Goal: Information Seeking & Learning: Learn about a topic

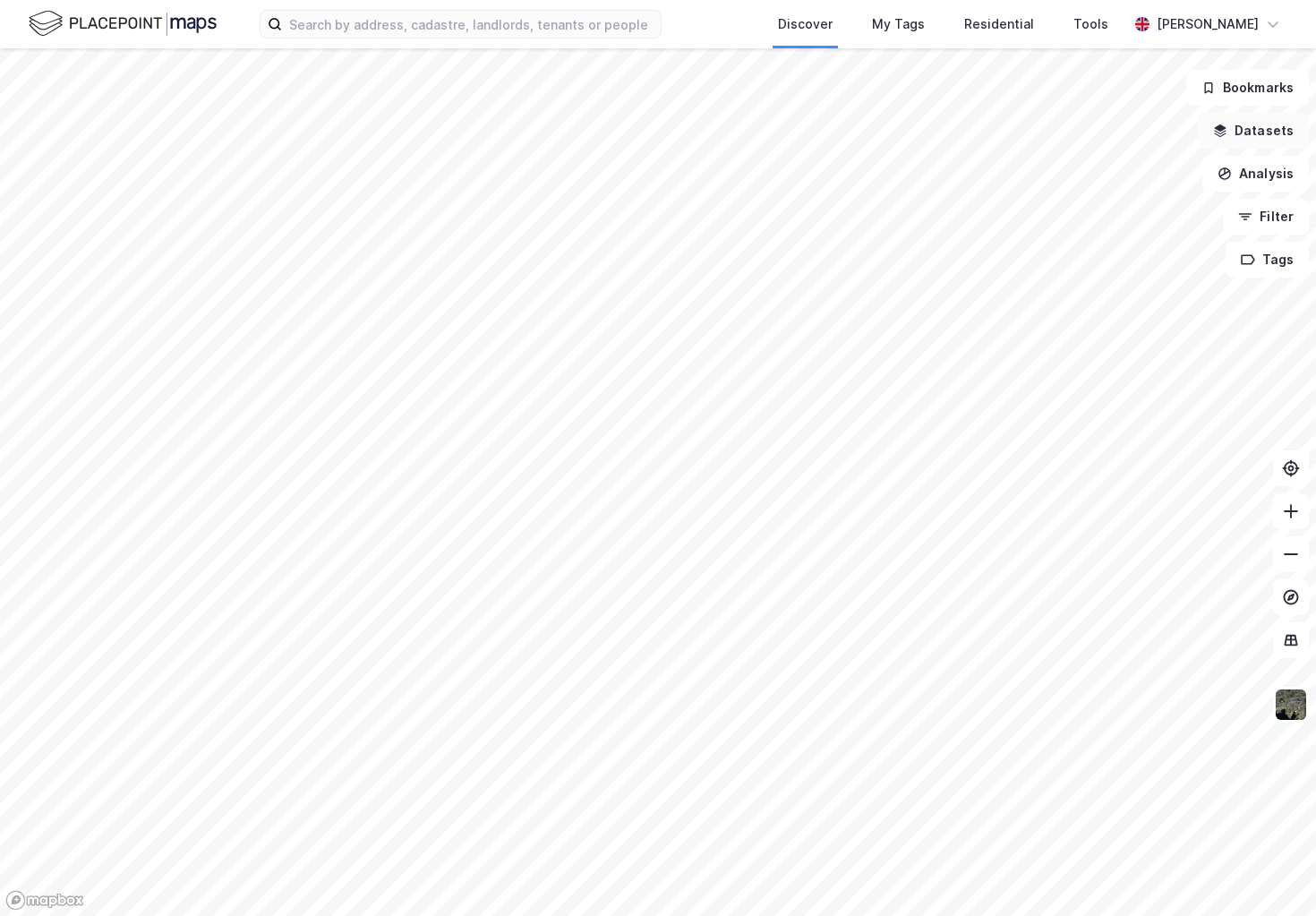
click at [1261, 134] on button "Datasets" at bounding box center [1253, 130] width 111 height 36
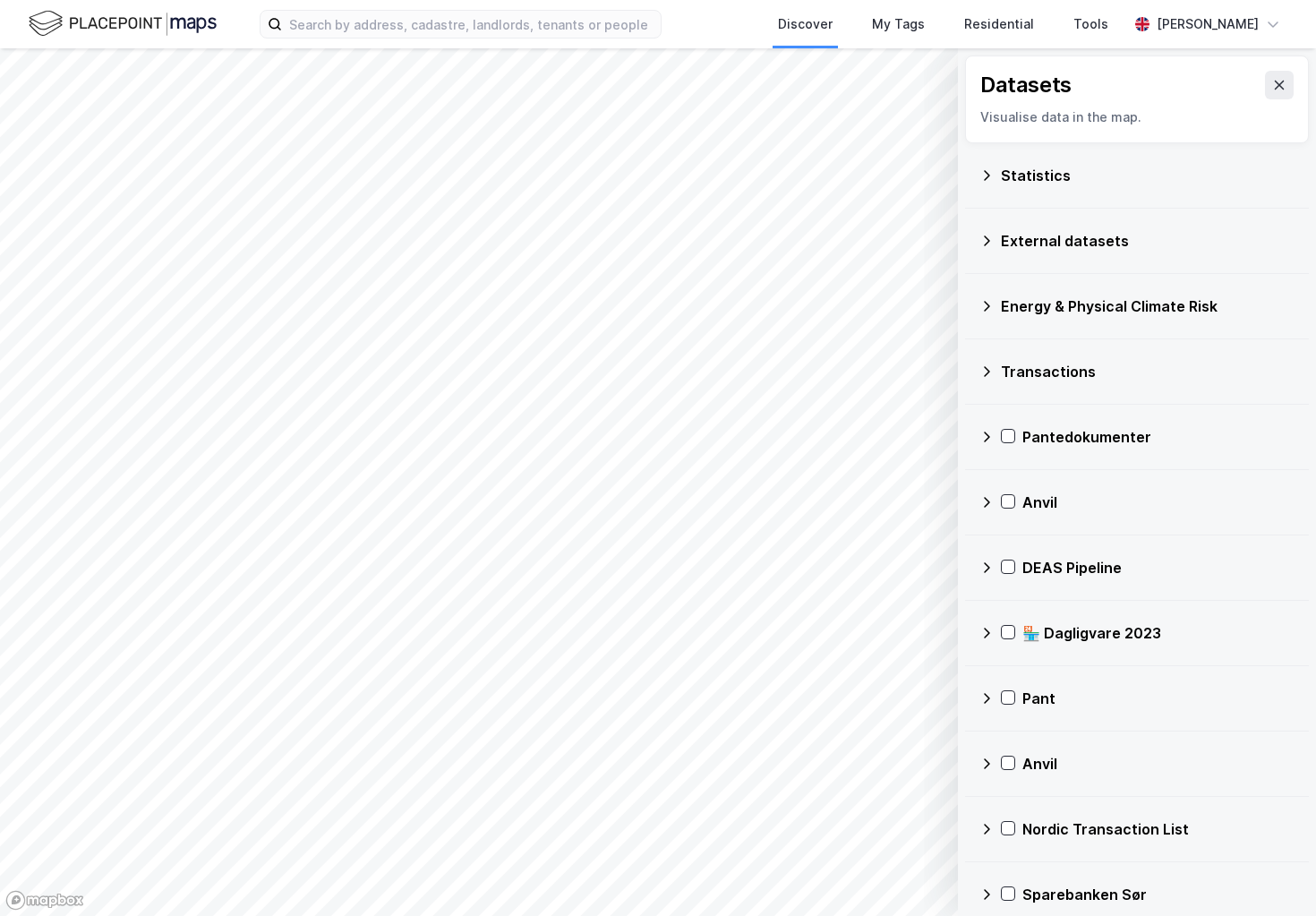
scroll to position [8, 0]
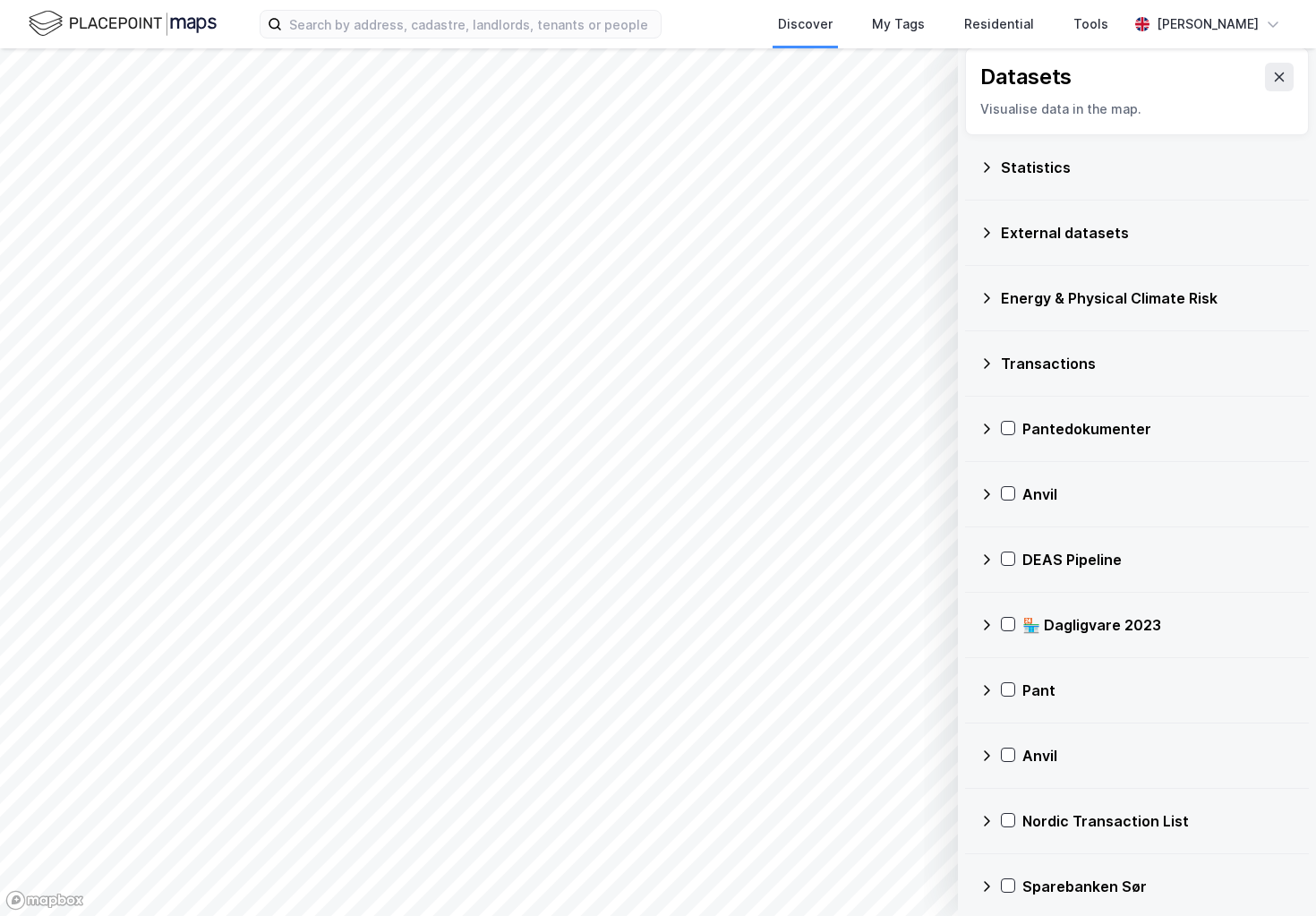
click at [1044, 364] on div "Transactions" at bounding box center [1148, 363] width 294 height 21
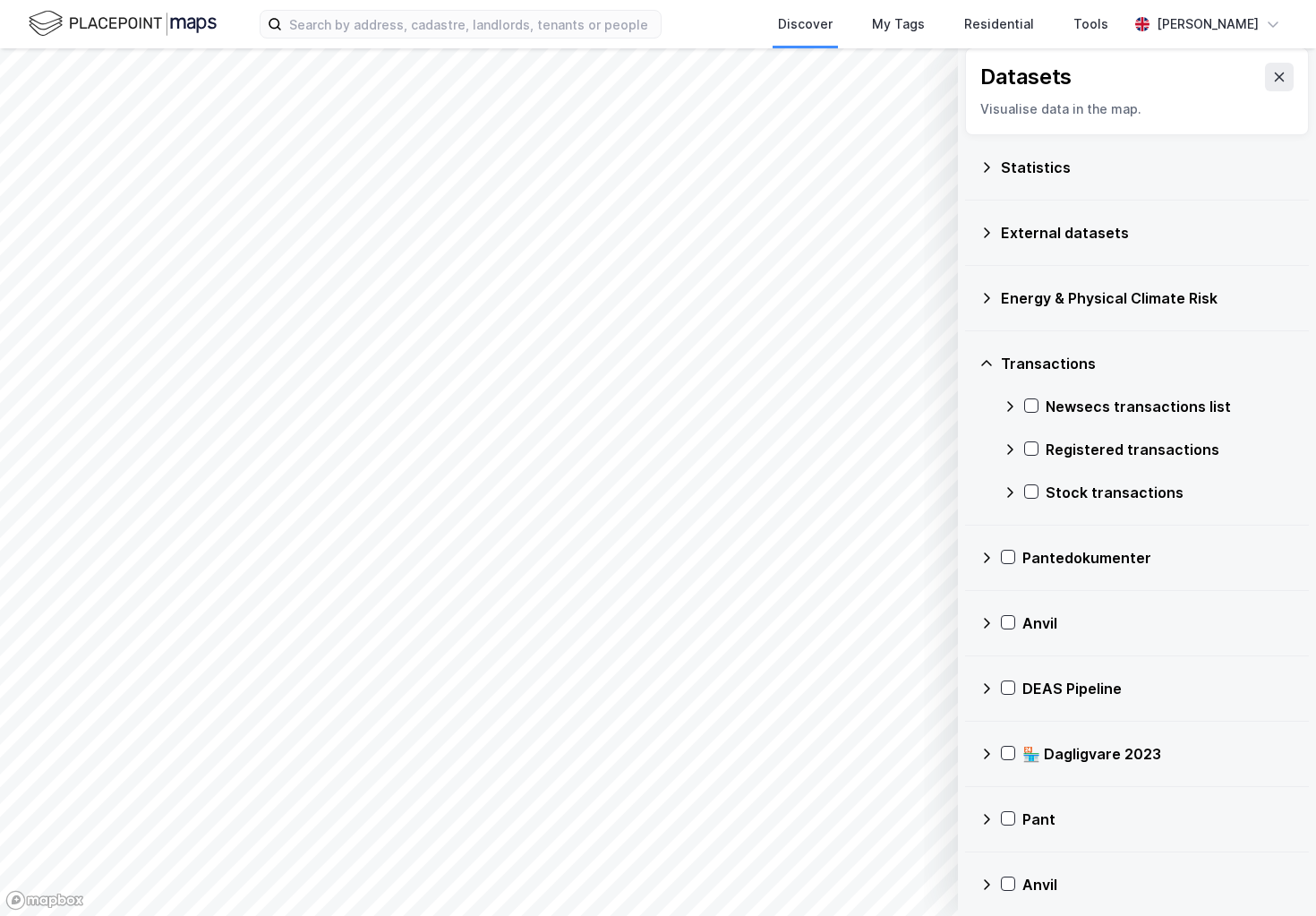
click at [1082, 493] on div "Stock transactions" at bounding box center [1169, 492] width 249 height 21
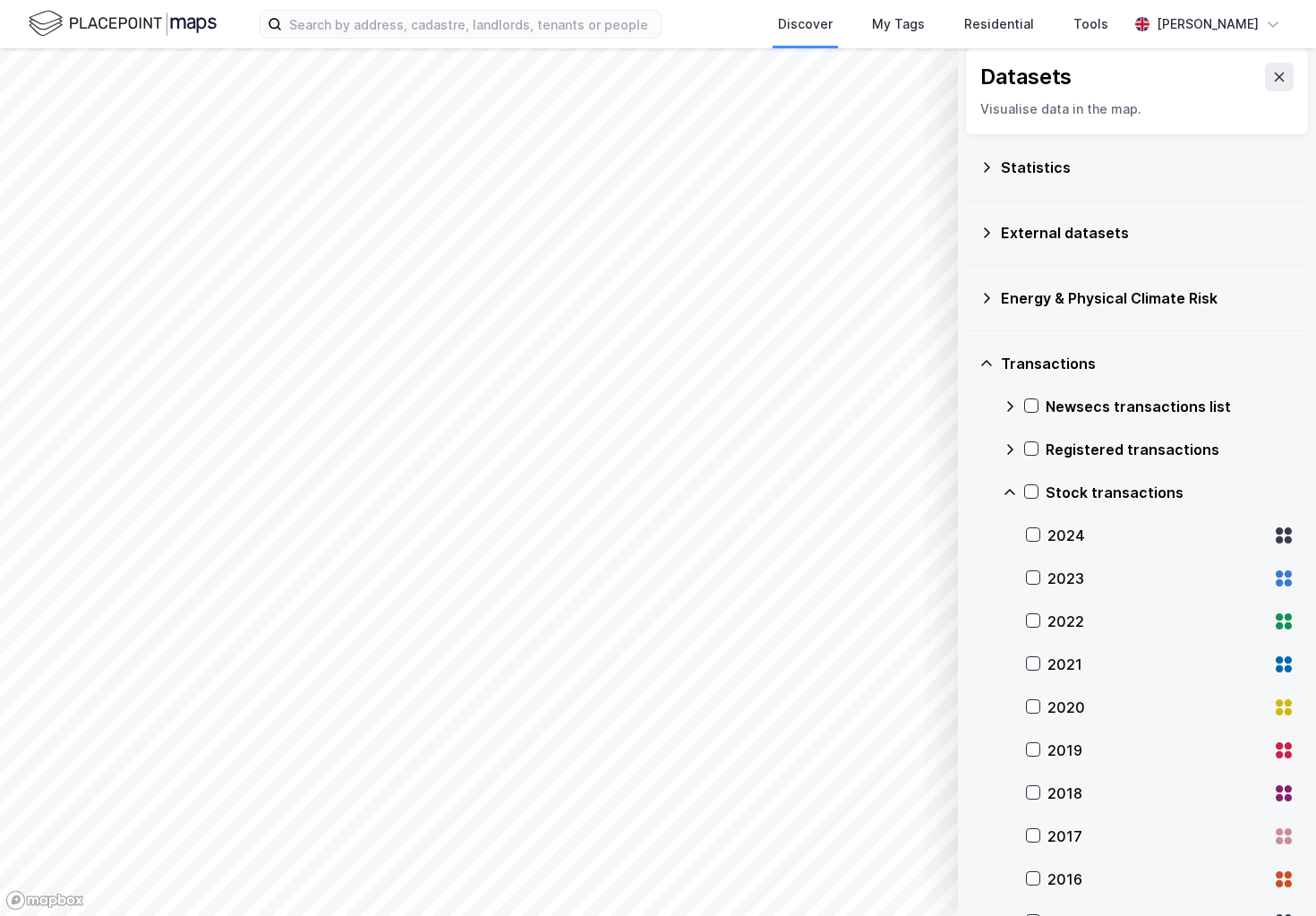
click at [1062, 528] on div "2024" at bounding box center [1156, 534] width 218 height 21
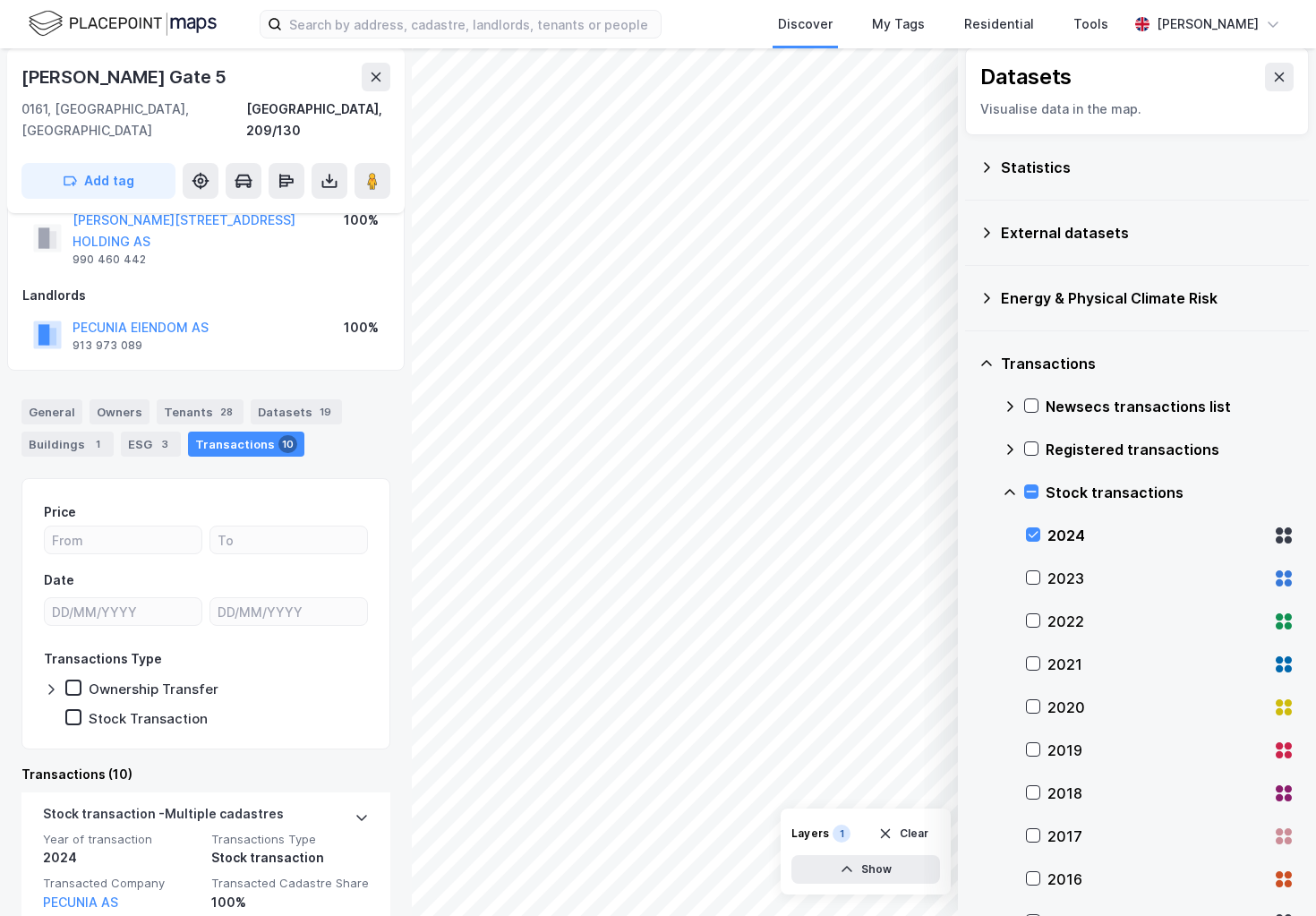
scroll to position [59, 0]
click at [186, 709] on div "Stock Transaction" at bounding box center [148, 717] width 119 height 17
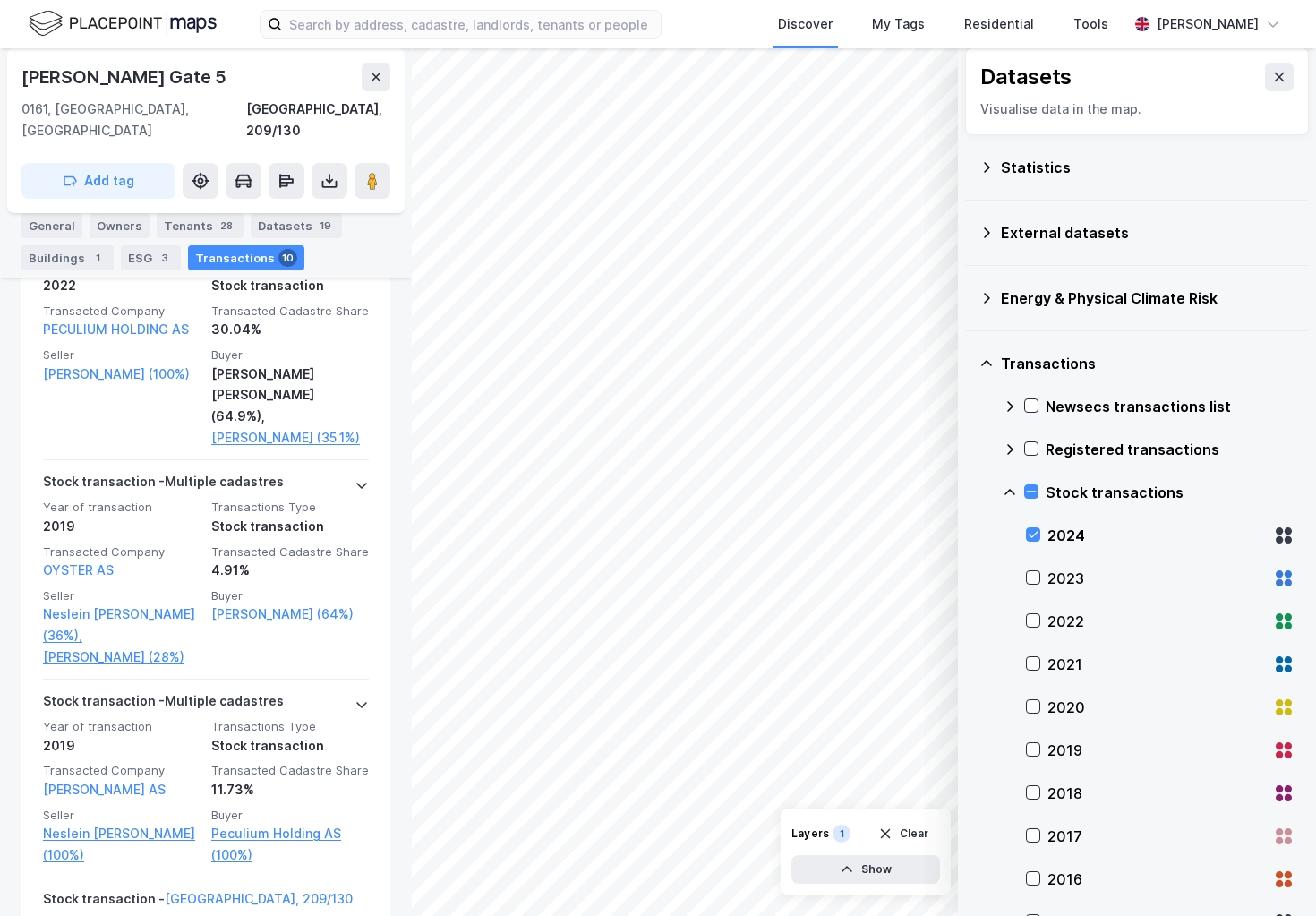
scroll to position [0, 0]
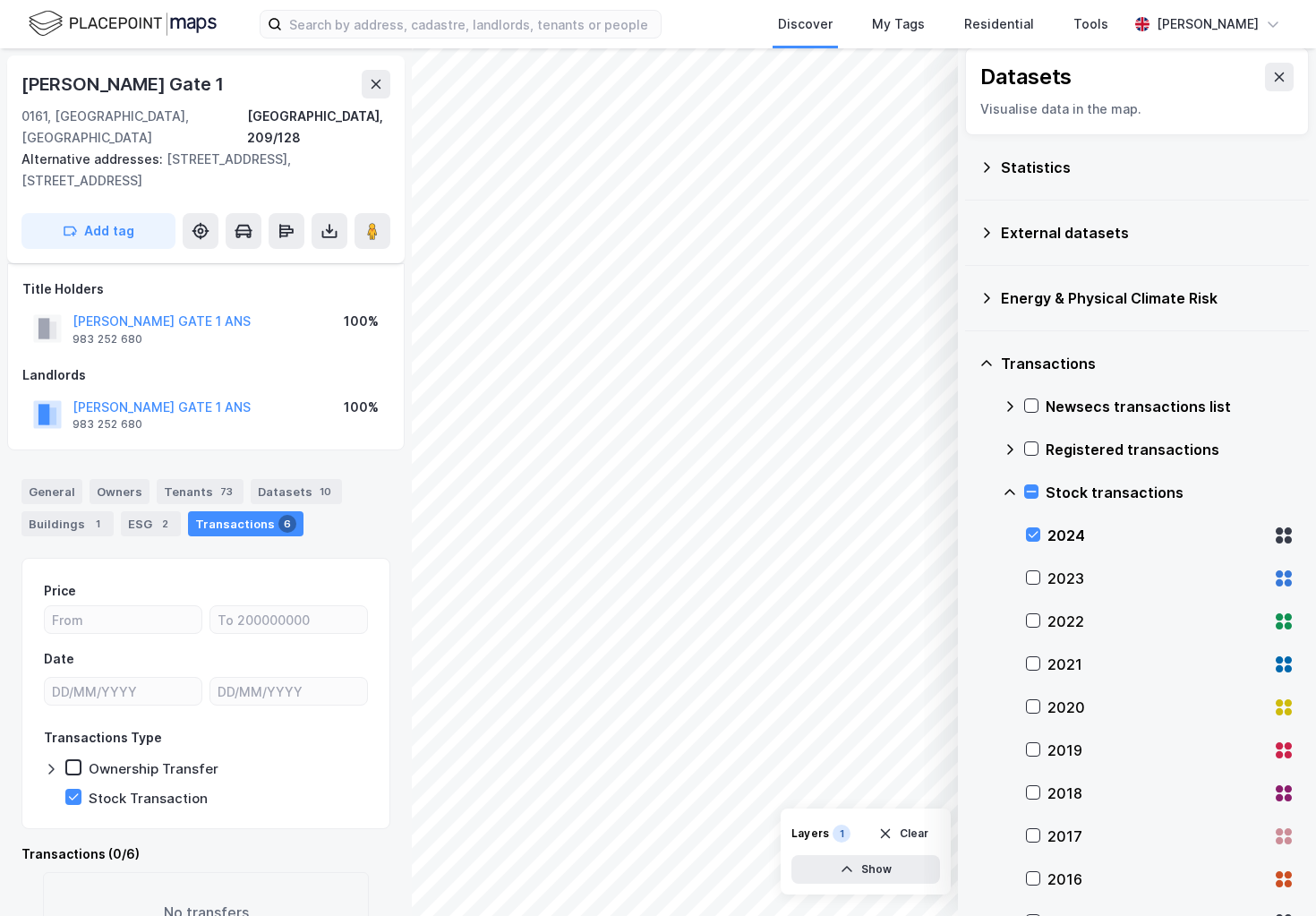
scroll to position [37, 0]
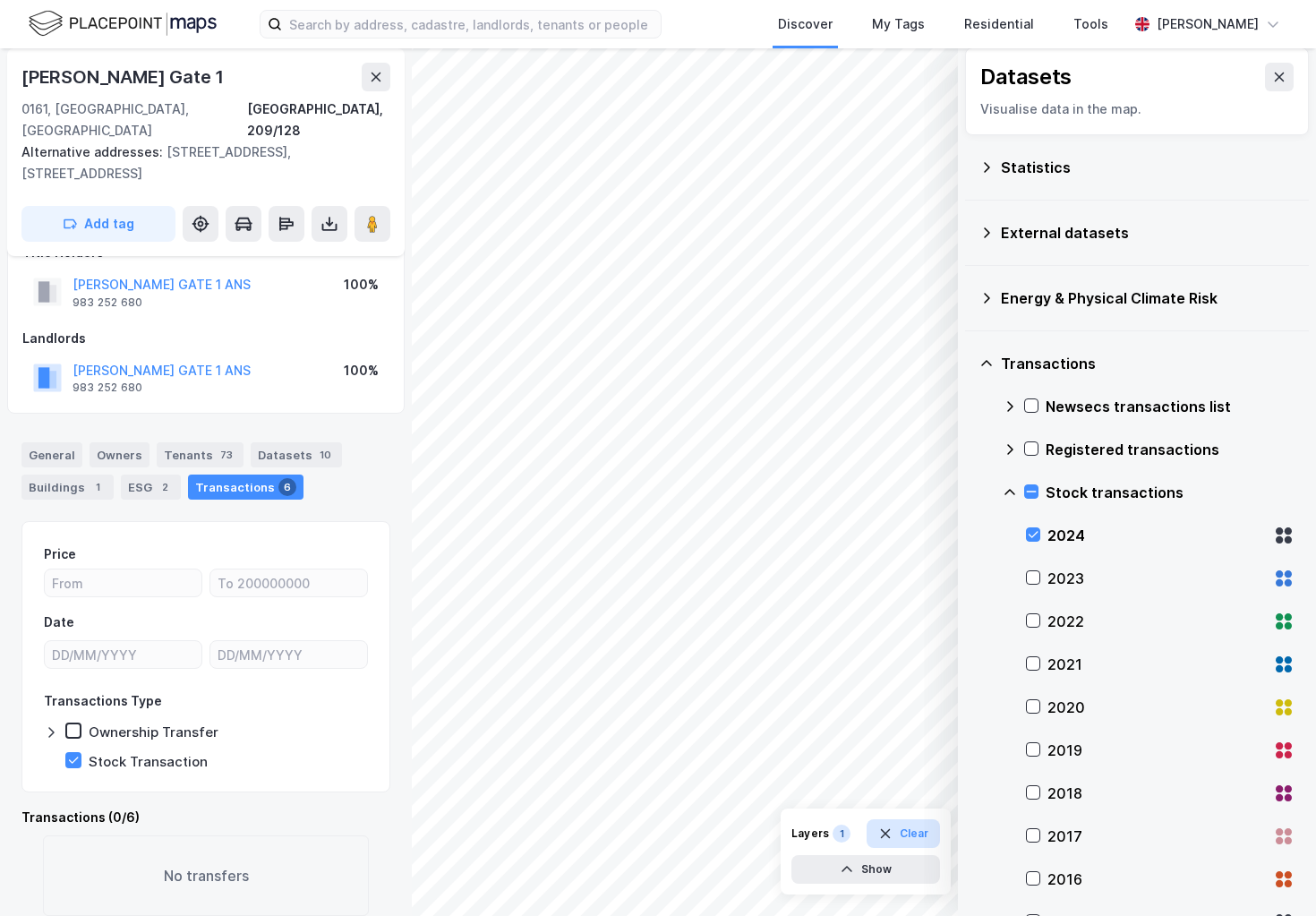
click at [893, 831] on button "Clear" at bounding box center [903, 833] width 74 height 29
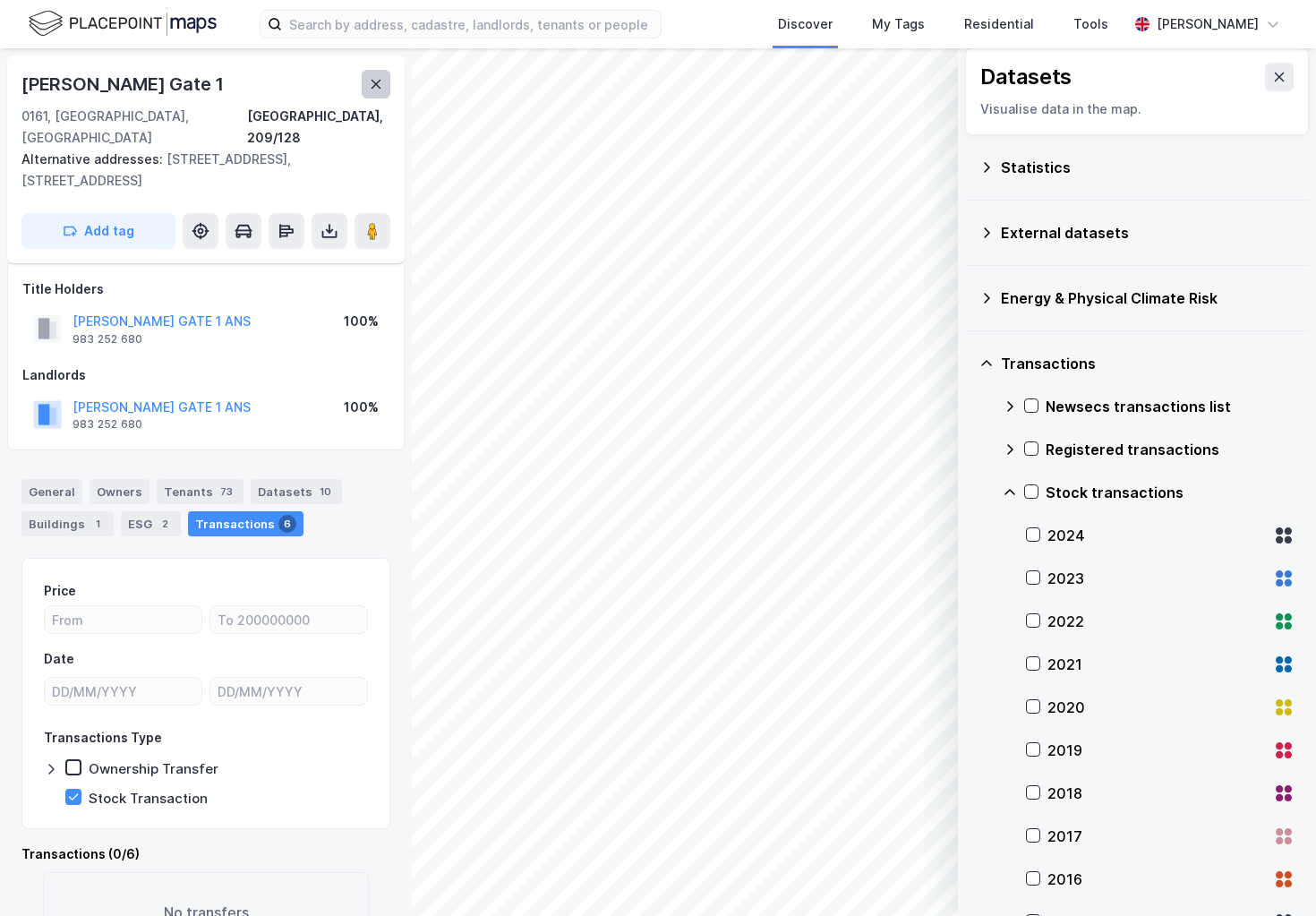
click at [371, 78] on icon at bounding box center [375, 83] width 14 height 14
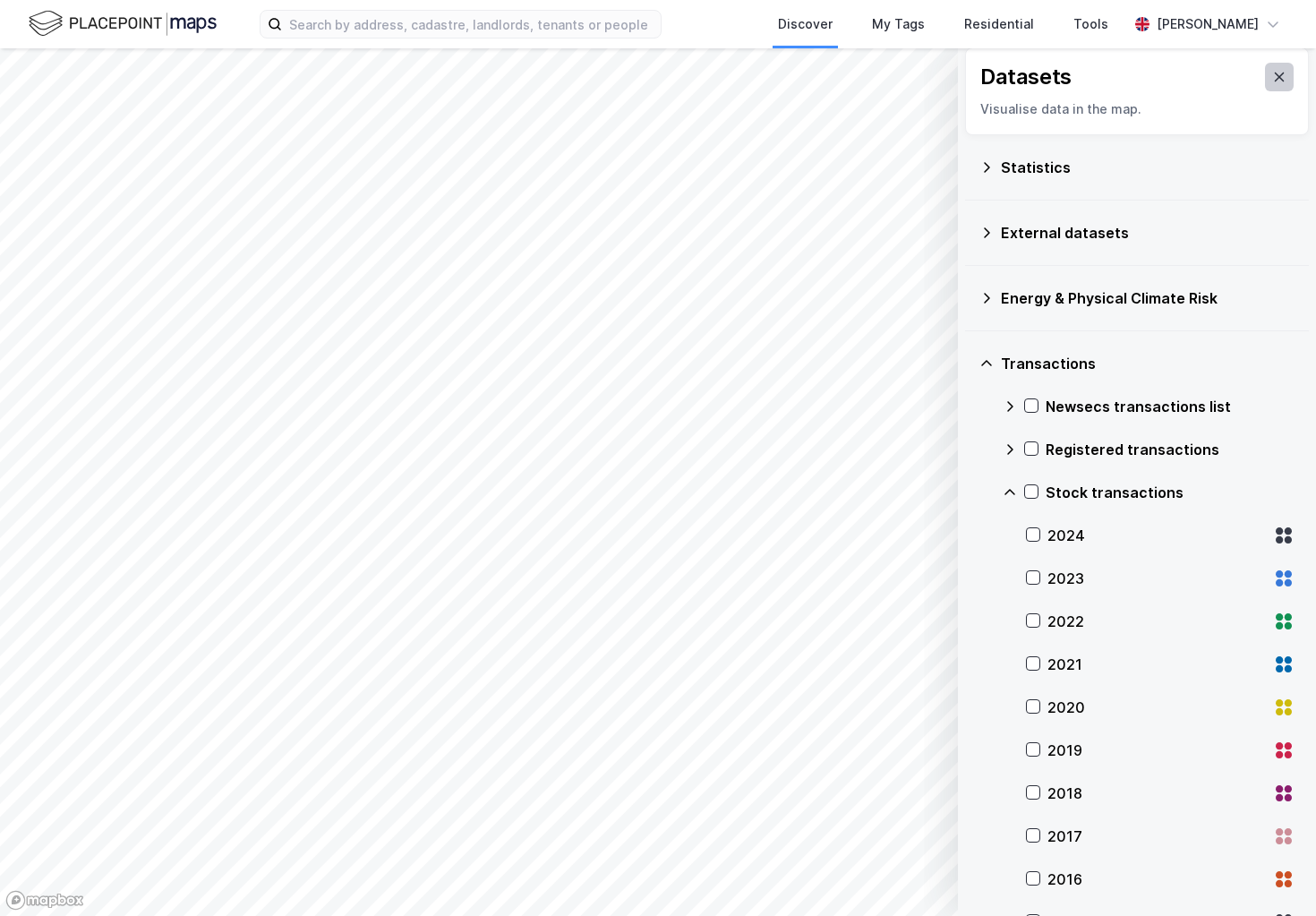
click at [1283, 76] on icon at bounding box center [1278, 77] width 14 height 14
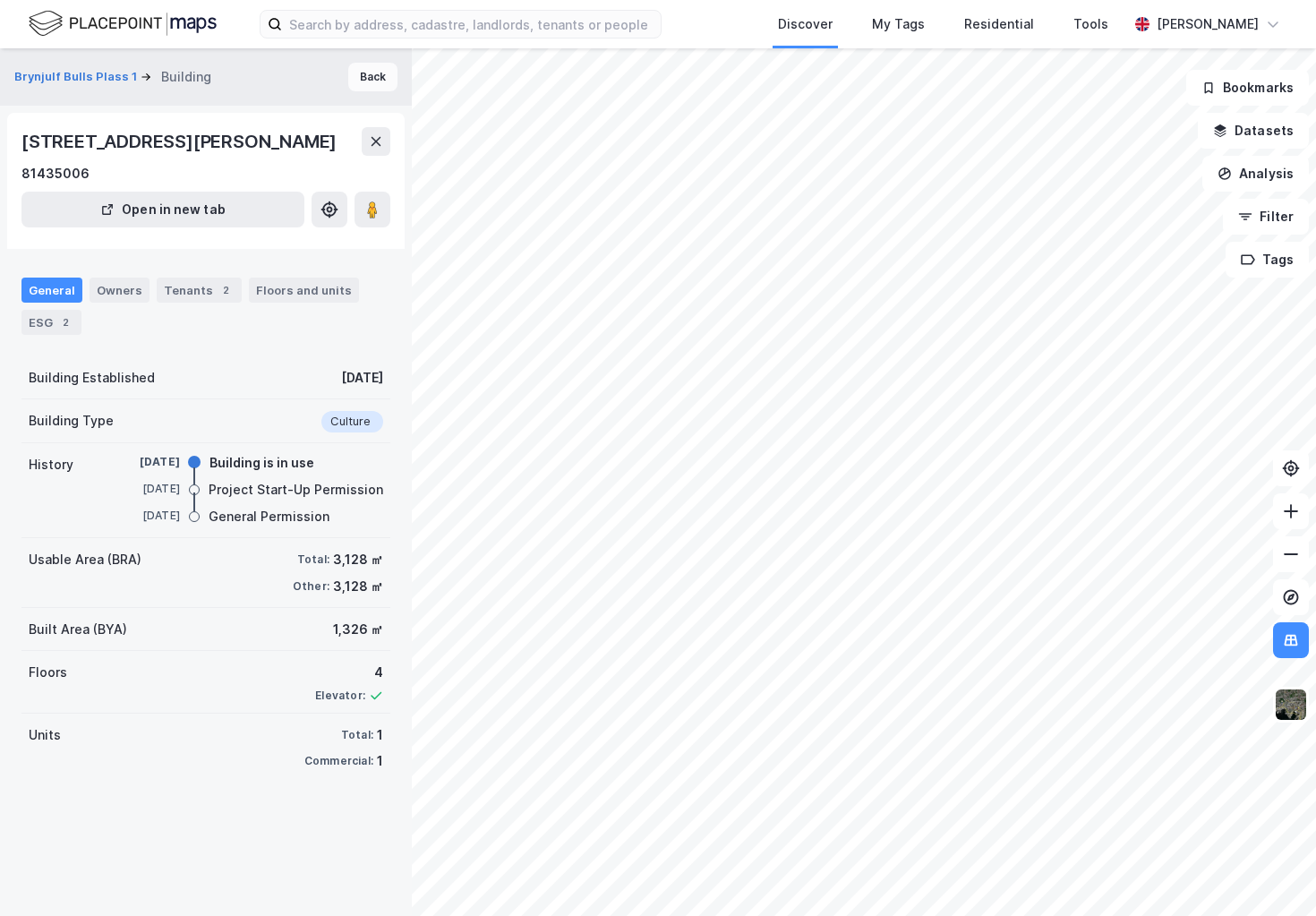
click at [384, 79] on button "Back" at bounding box center [372, 77] width 49 height 29
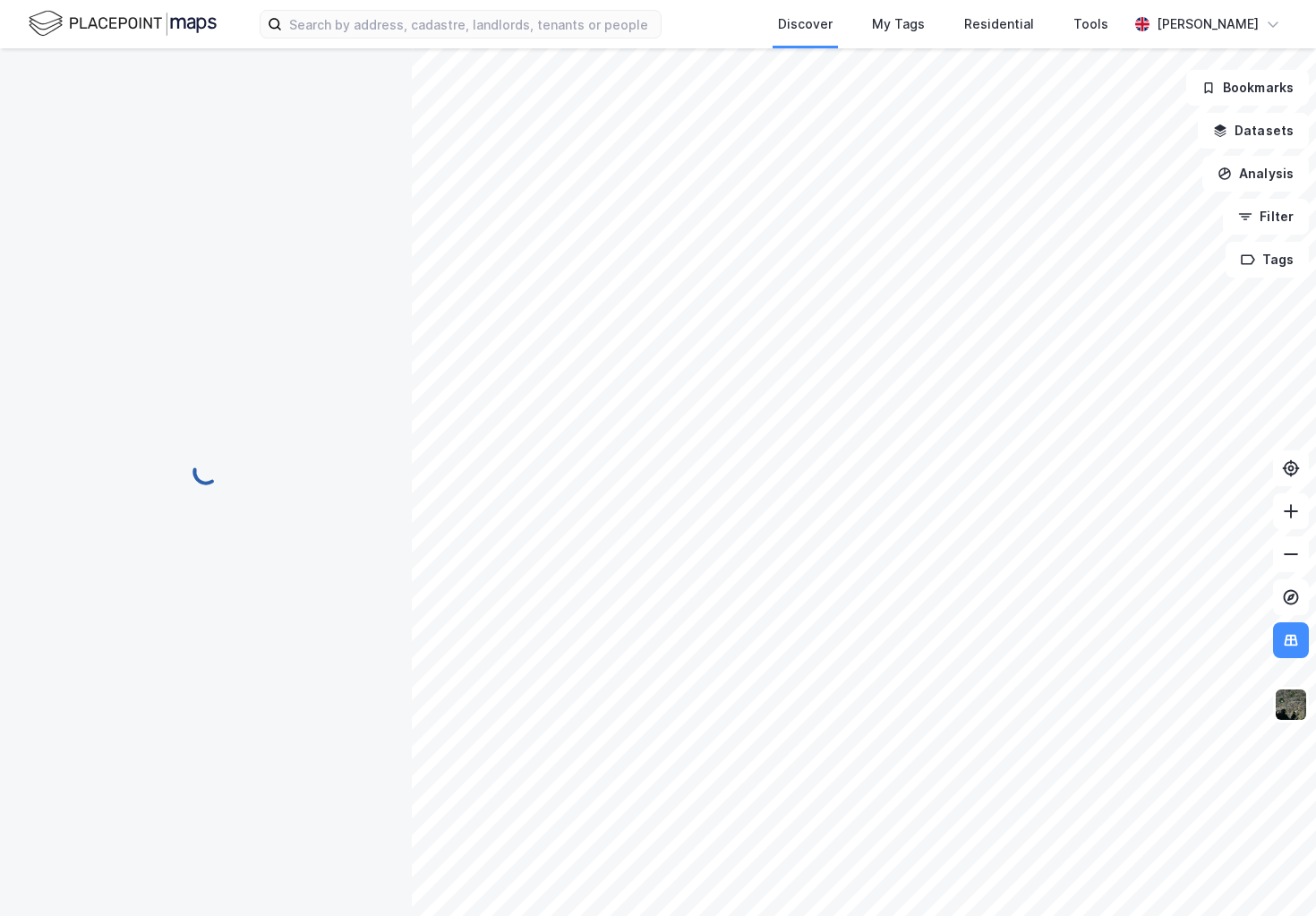
scroll to position [37, 0]
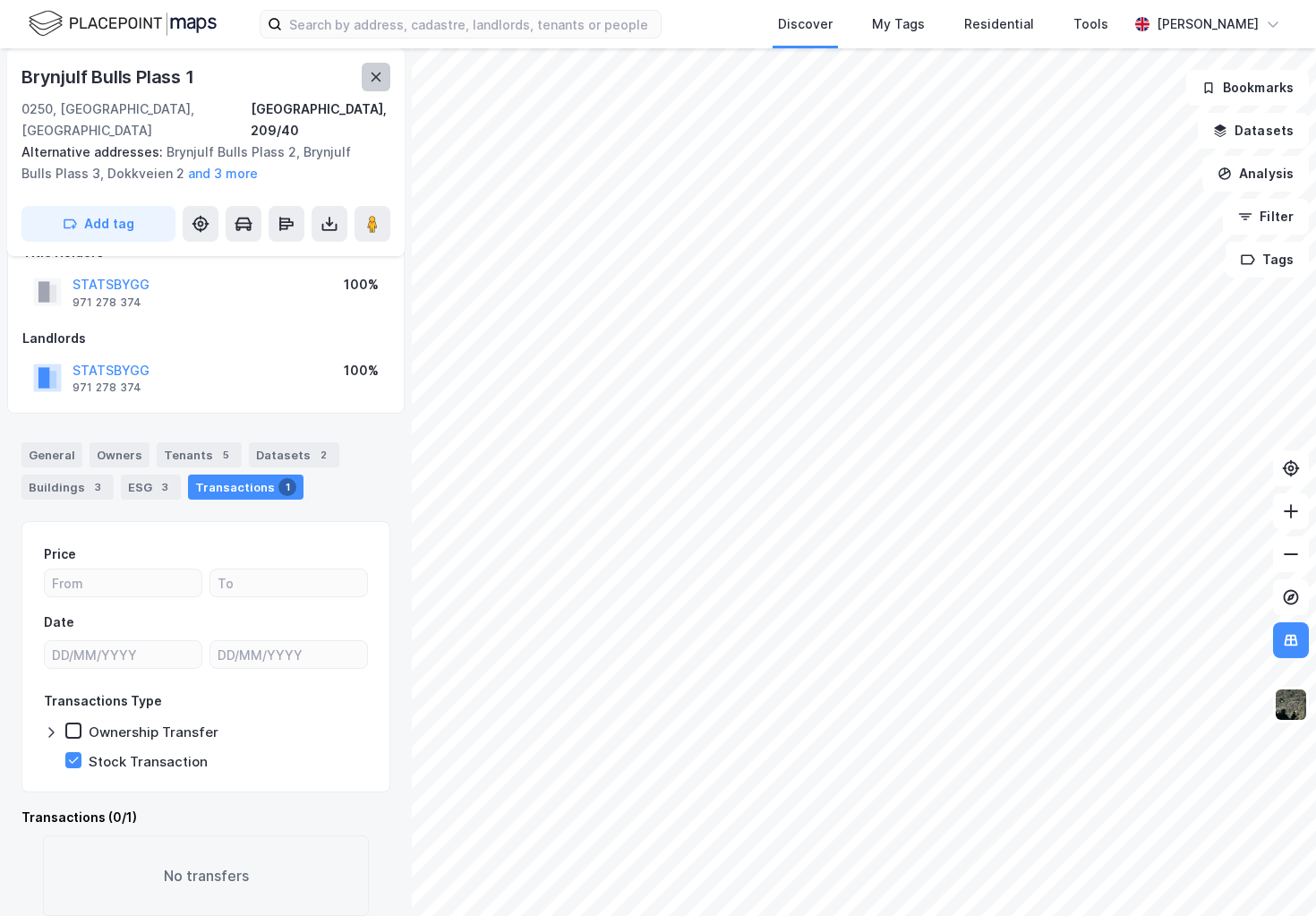
click at [363, 76] on button at bounding box center [375, 77] width 29 height 29
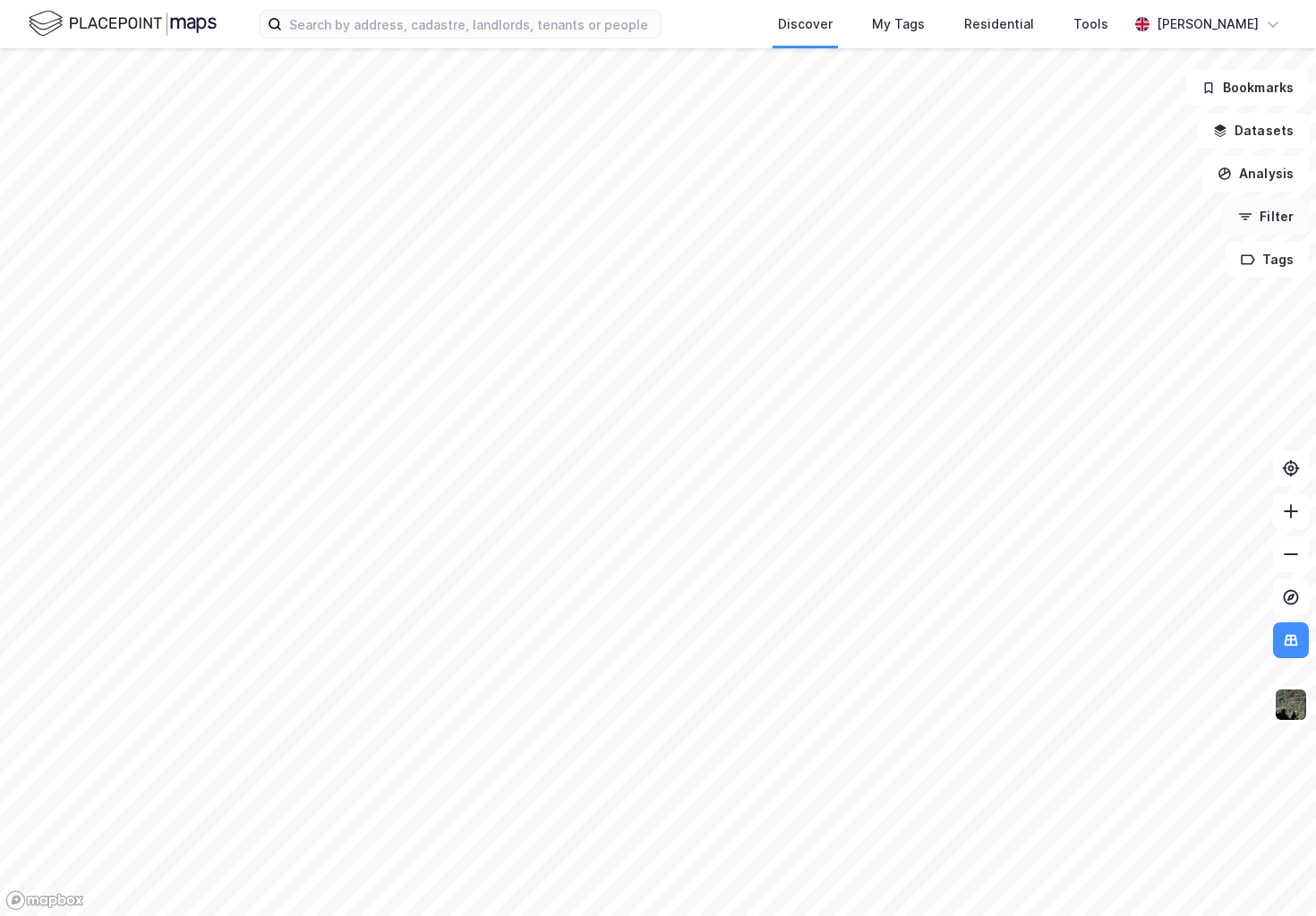
click at [1275, 209] on button "Filter" at bounding box center [1265, 216] width 86 height 36
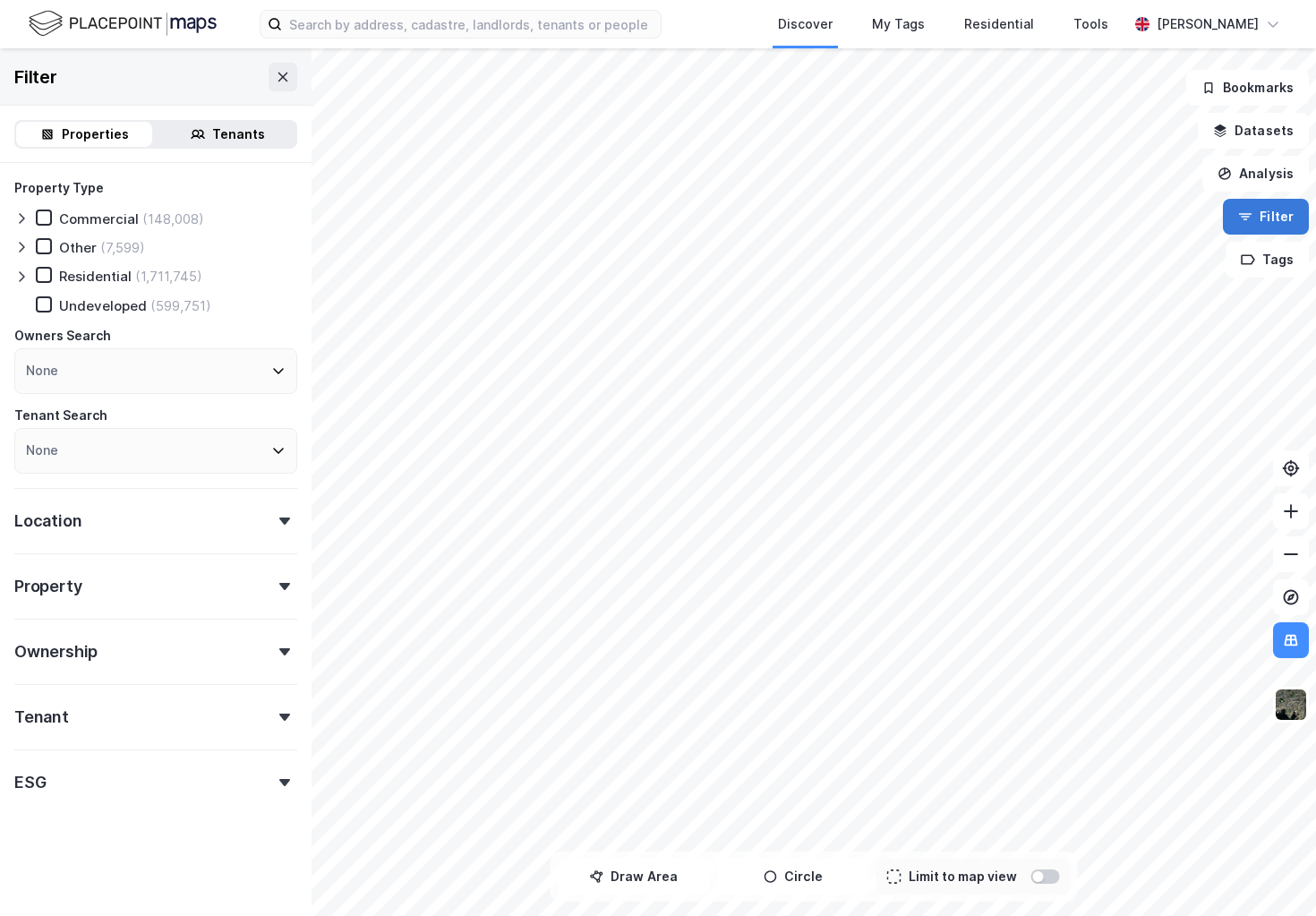
click at [1275, 209] on button "Filter" at bounding box center [1265, 216] width 86 height 36
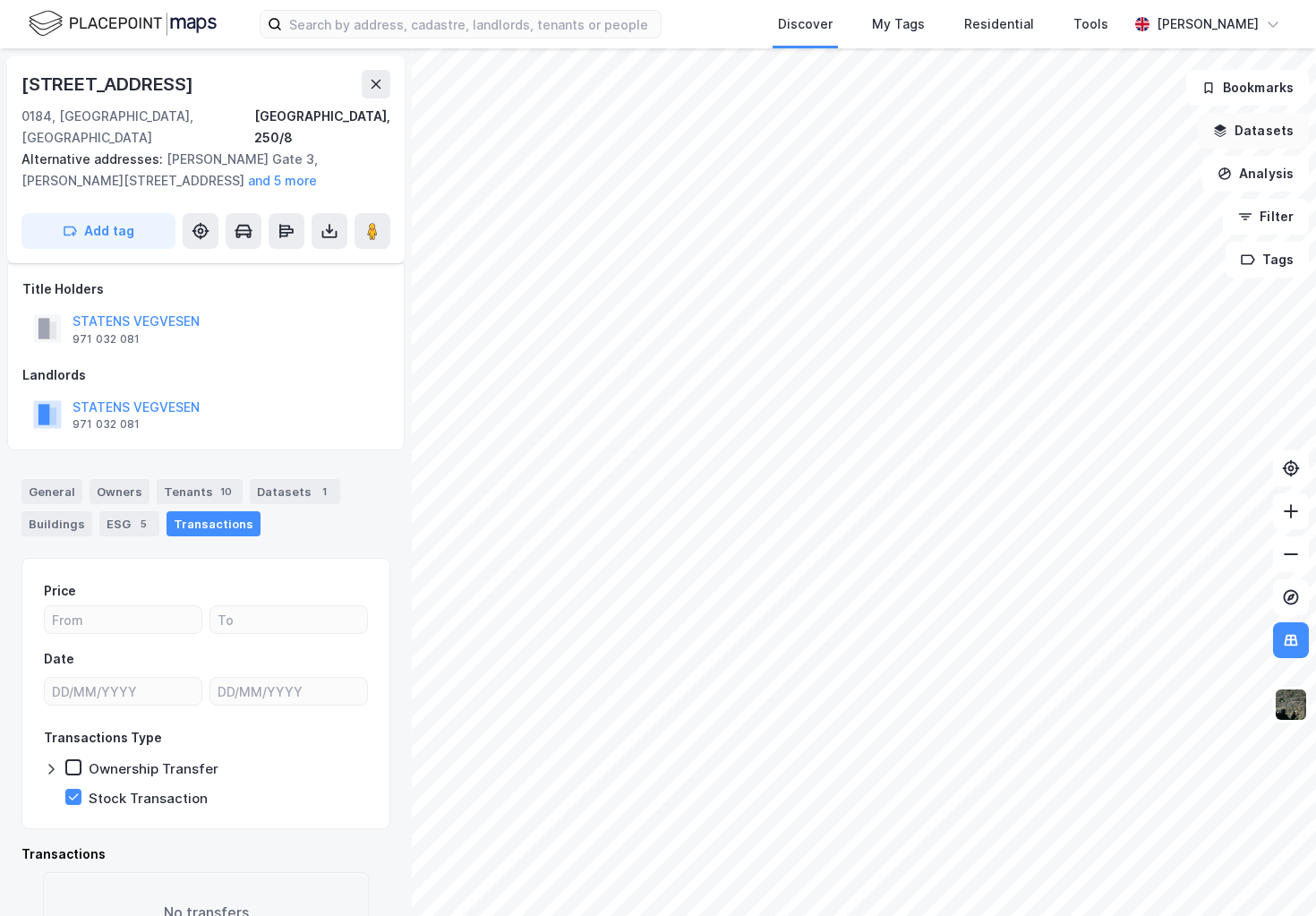
scroll to position [37, 0]
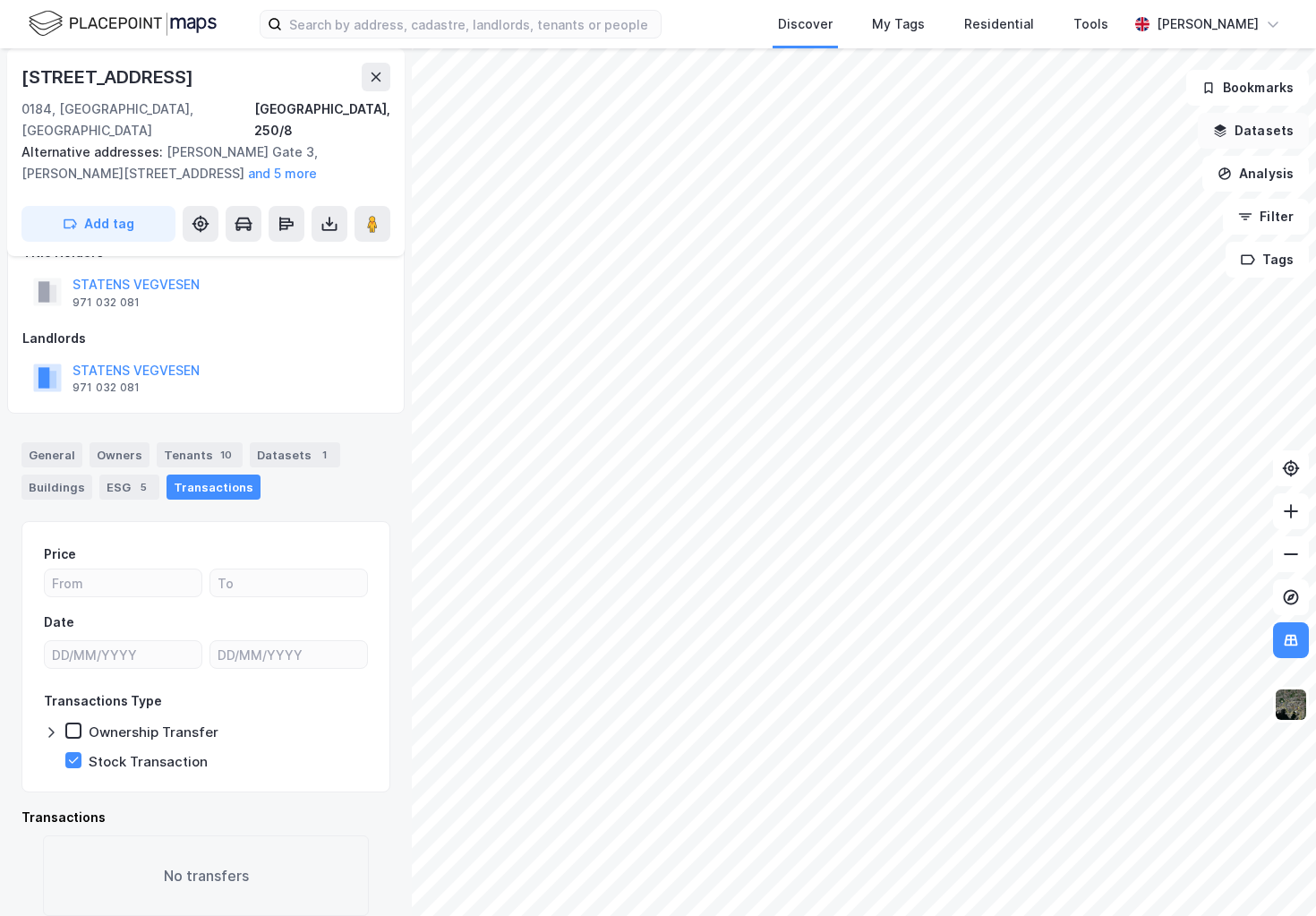
click at [1273, 130] on button "Datasets" at bounding box center [1253, 130] width 111 height 36
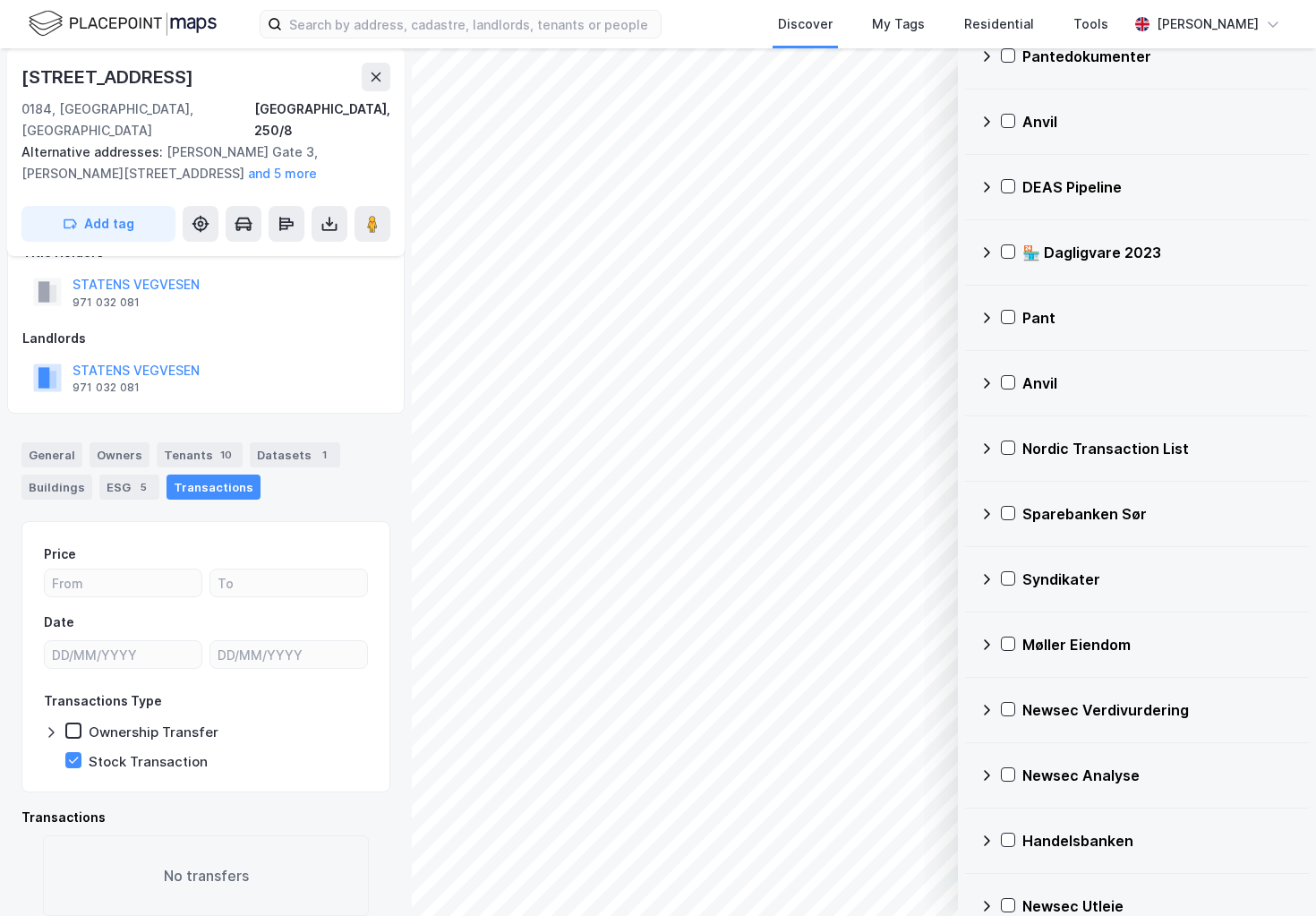
scroll to position [384, 0]
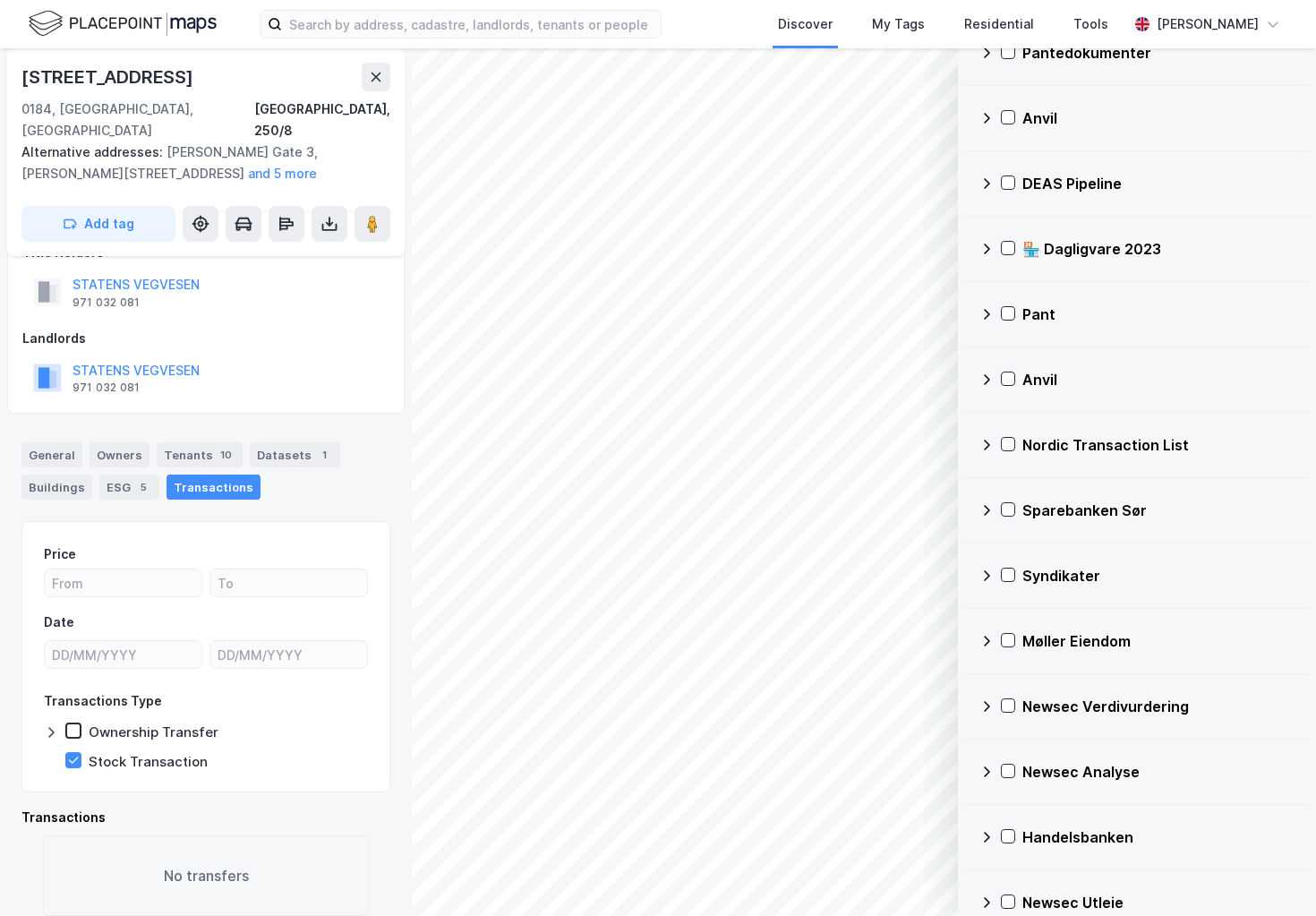
click at [1074, 567] on div "Syndikater" at bounding box center [1158, 575] width 272 height 21
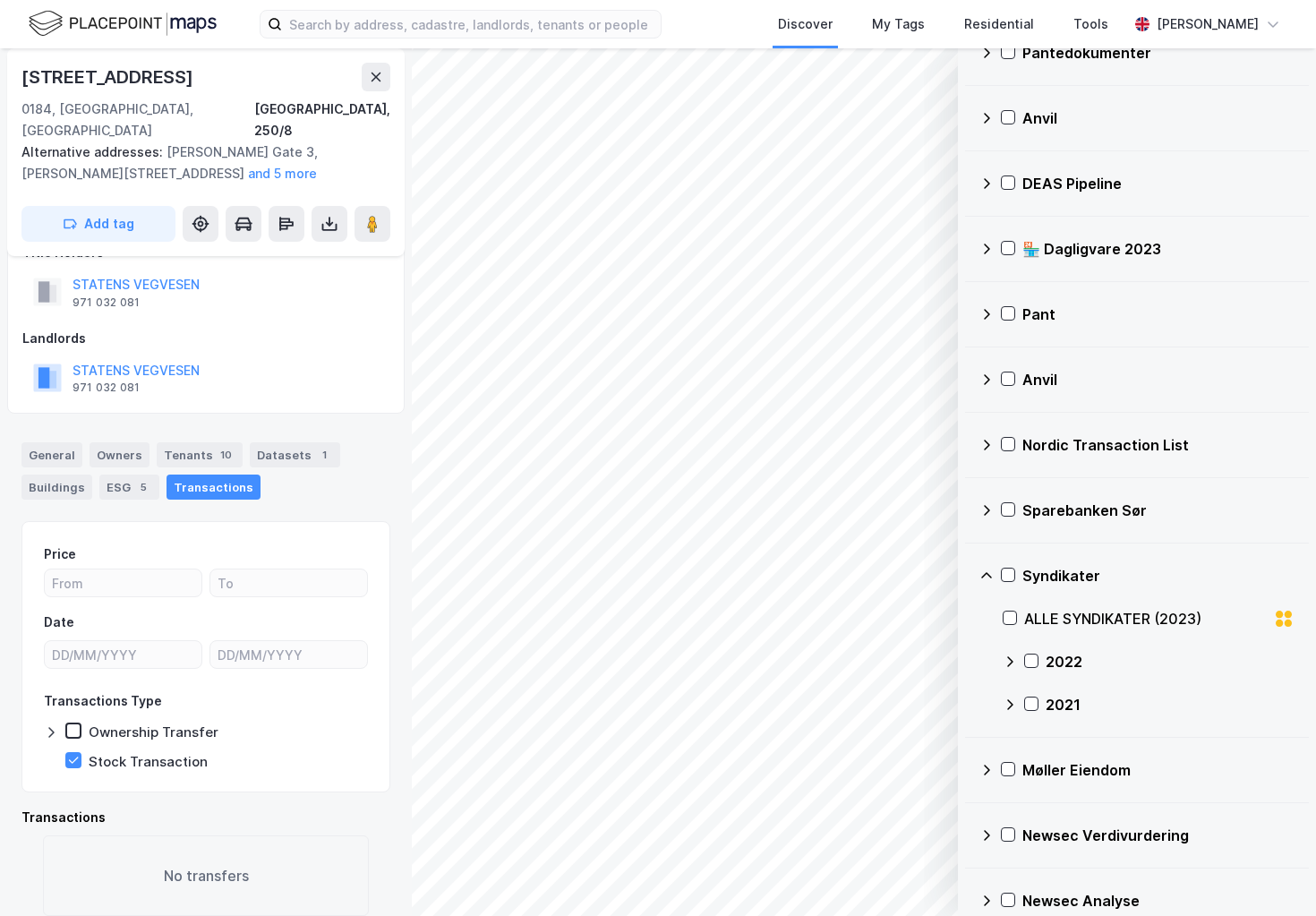
click at [1005, 656] on icon at bounding box center [1009, 661] width 14 height 14
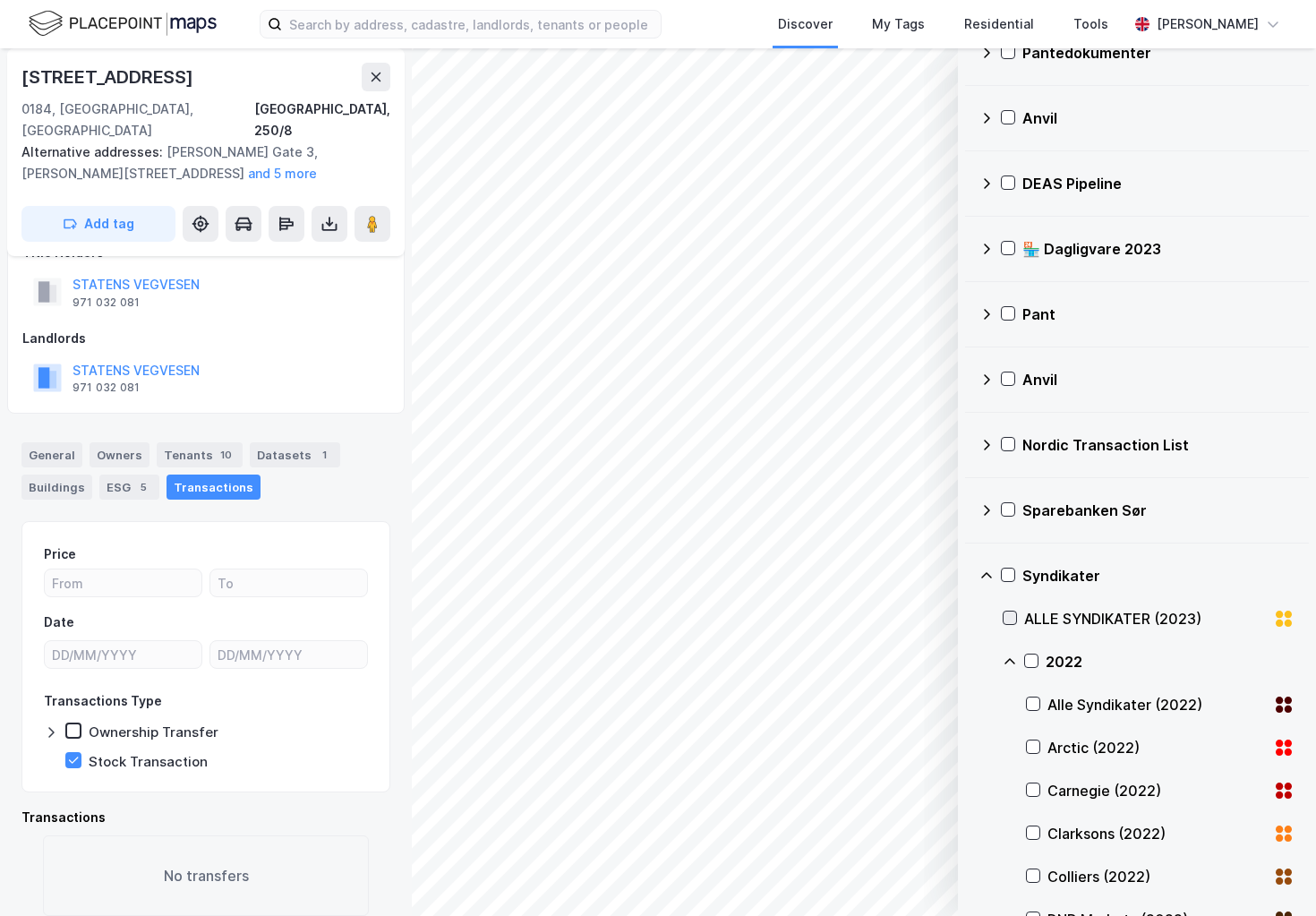
click at [1007, 614] on icon at bounding box center [1010, 617] width 13 height 13
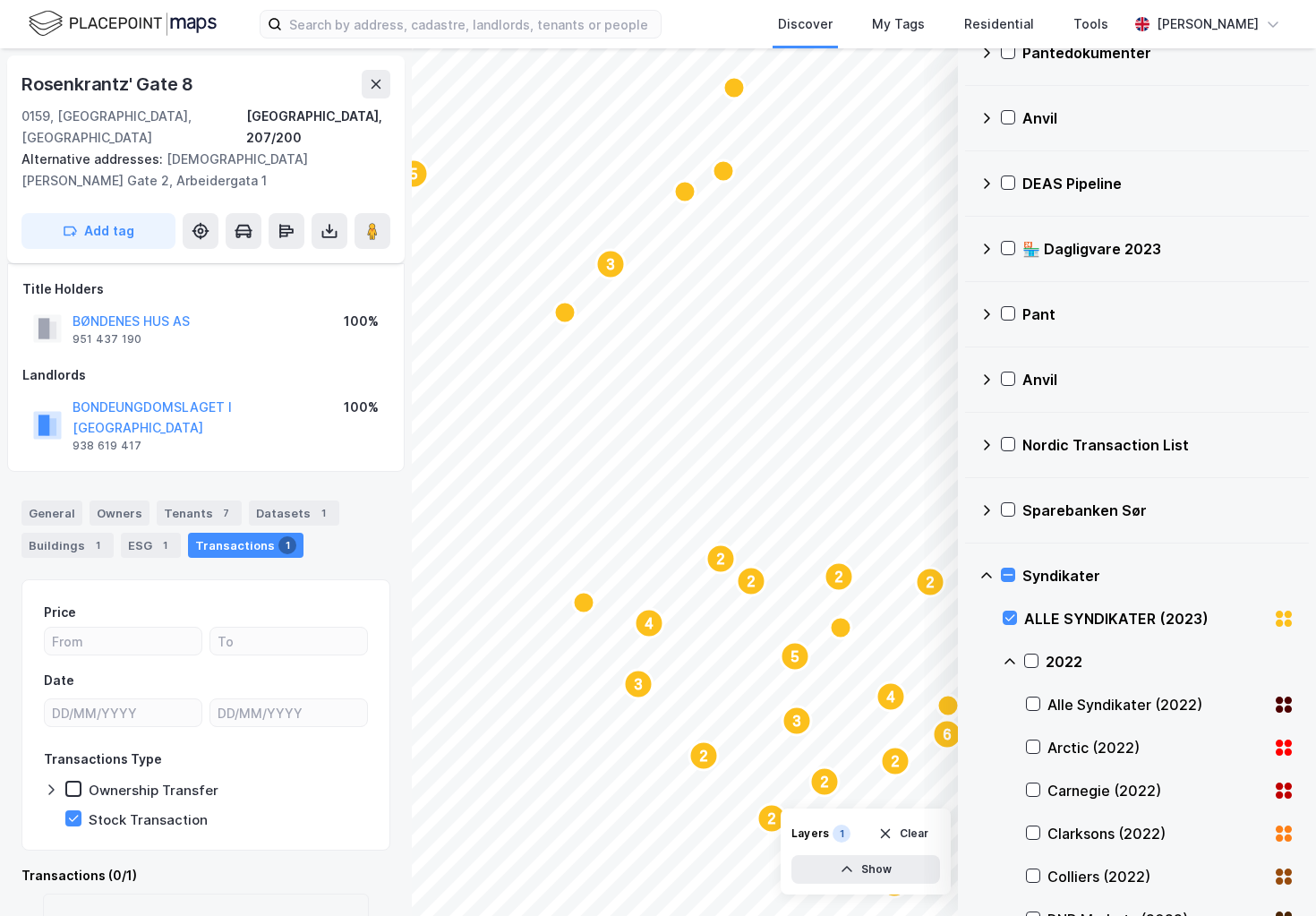
scroll to position [15, 0]
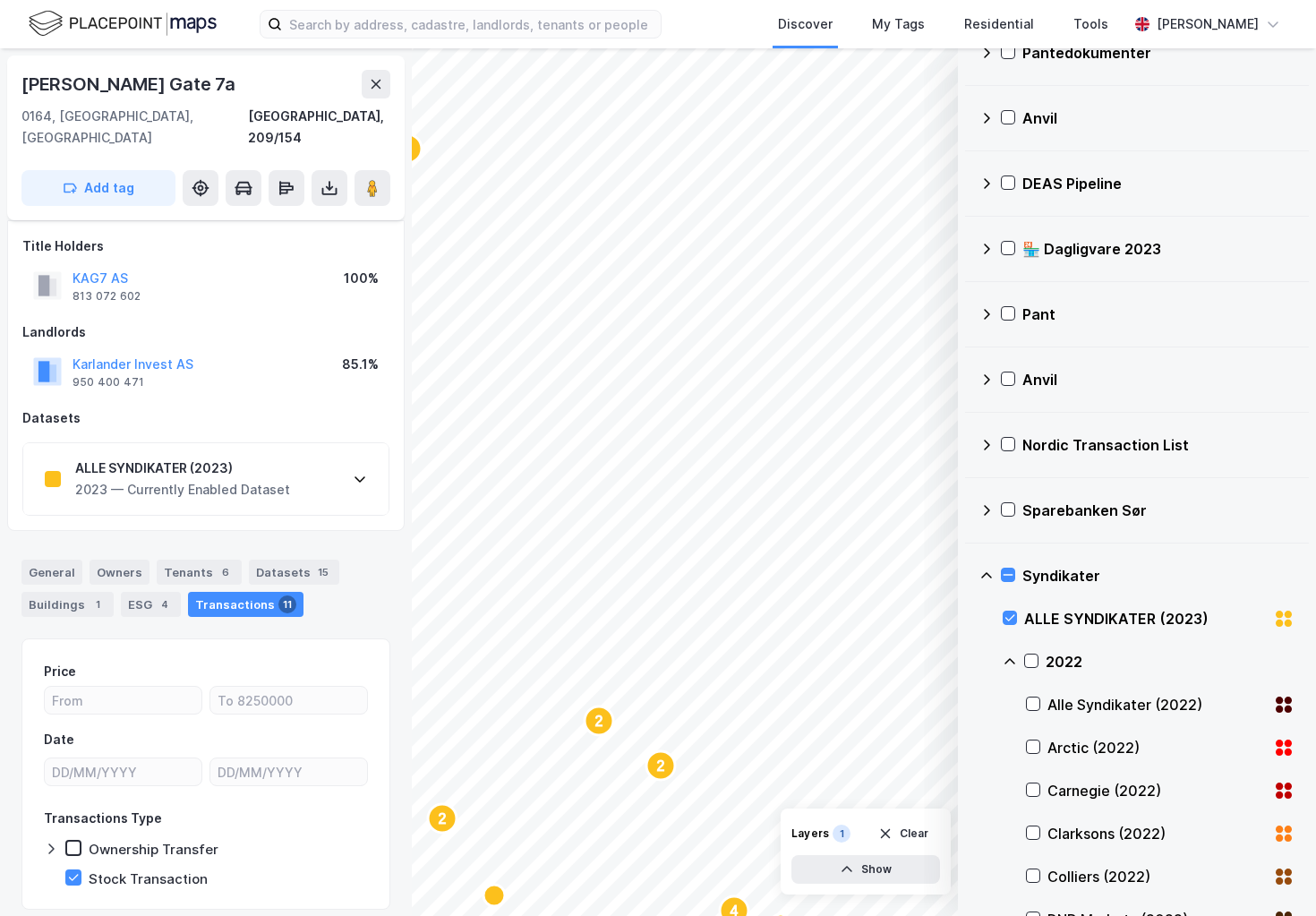
scroll to position [15, 0]
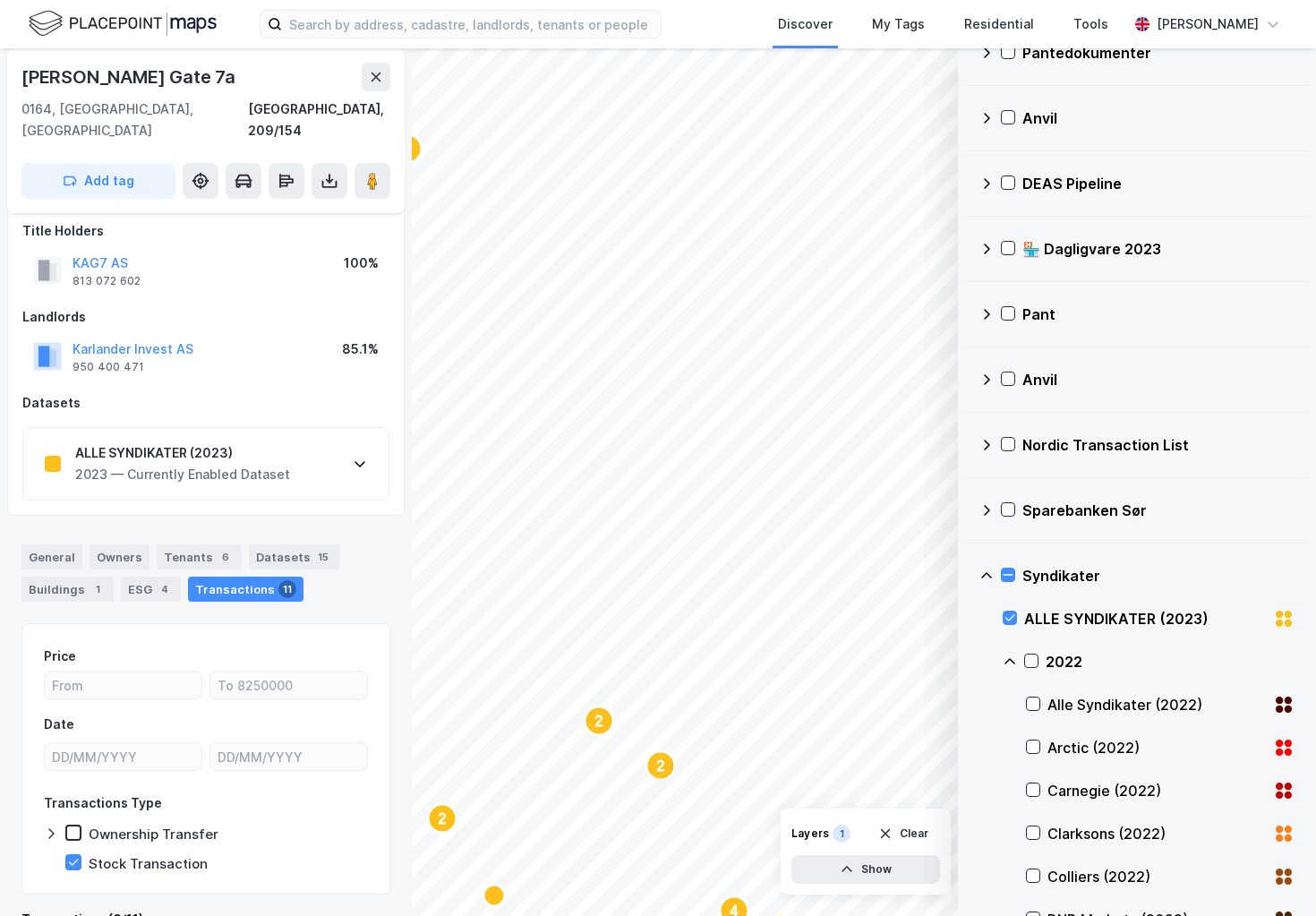
click at [328, 433] on div "ALLE SYNDIKATER (2023) 2023 — Currently Enabled Dataset" at bounding box center [205, 463] width 365 height 71
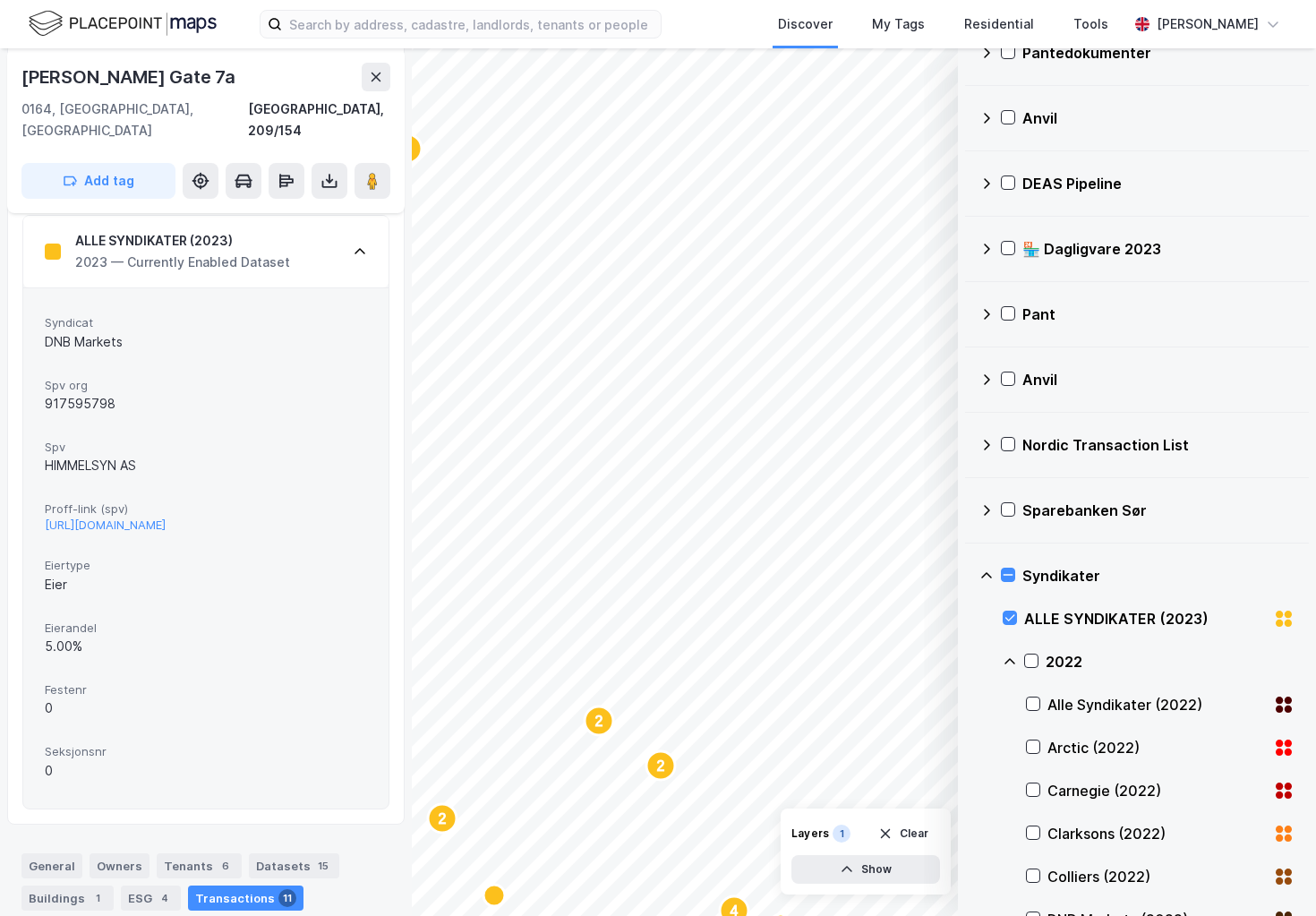
scroll to position [129, 0]
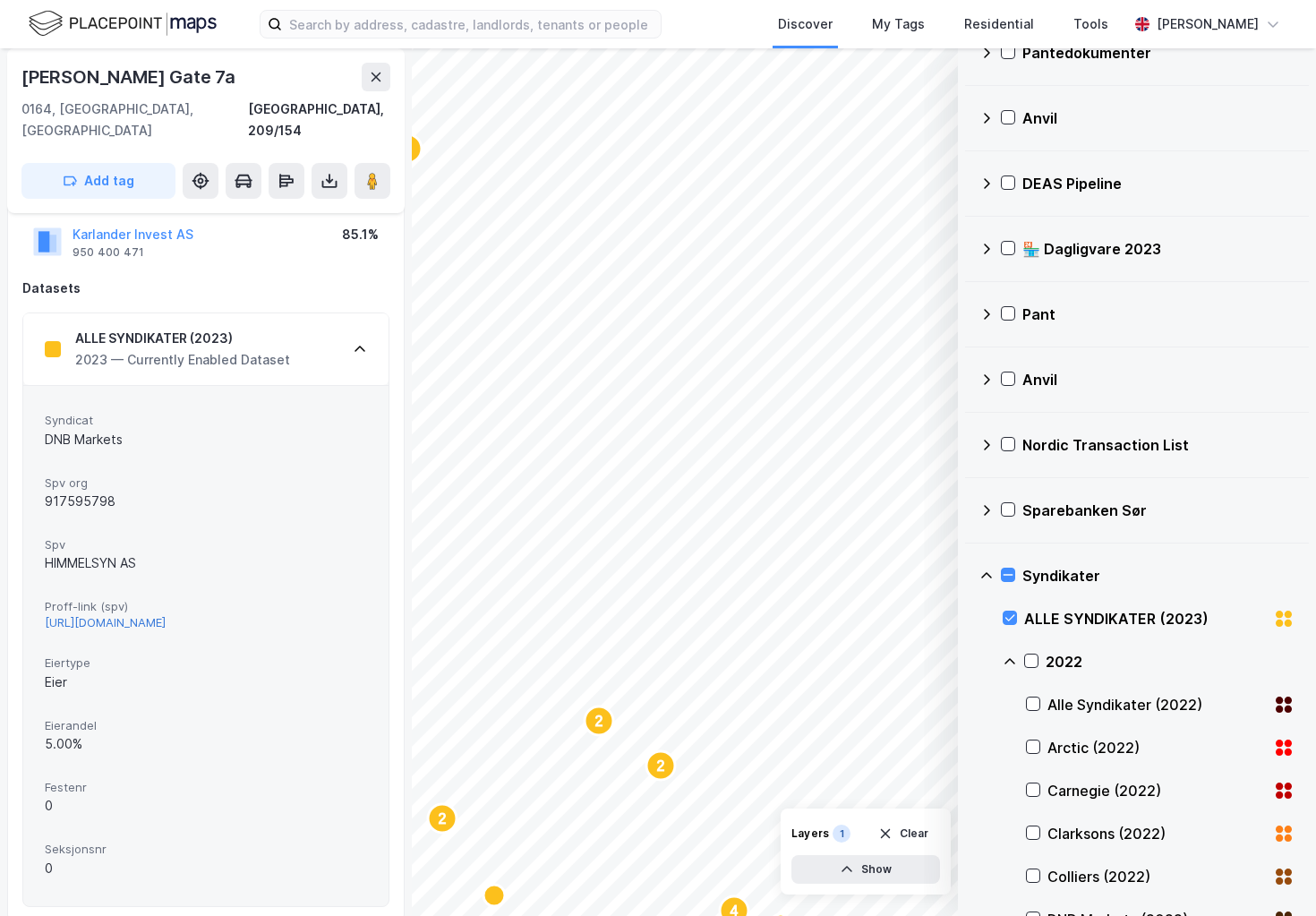
click at [165, 615] on div "[URL][DOMAIN_NAME]" at bounding box center [104, 622] width 121 height 15
click at [99, 491] on div "917595798" at bounding box center [205, 501] width 323 height 21
copy div "917595798"
click at [437, 18] on input at bounding box center [471, 24] width 379 height 27
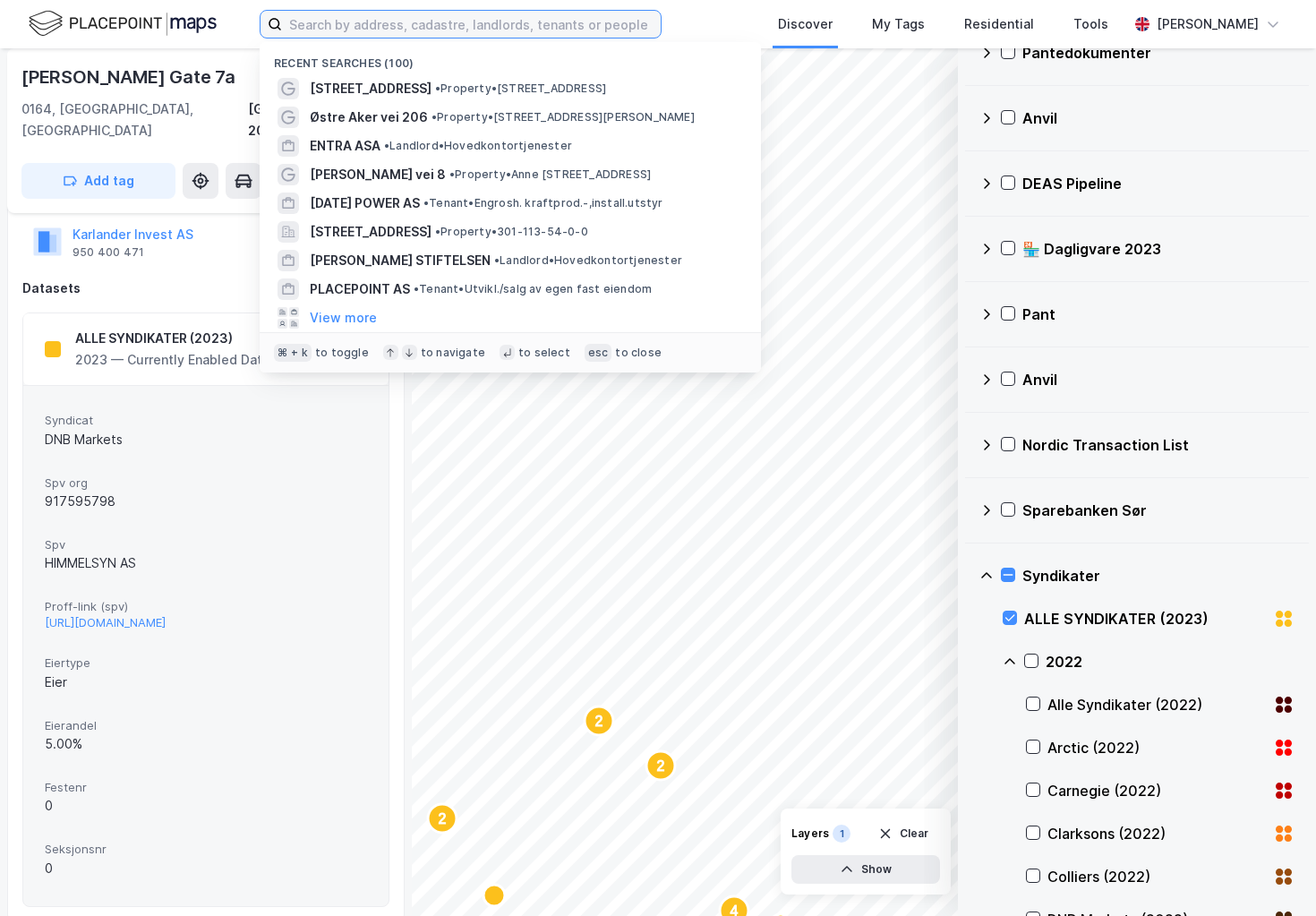
paste input "917595798"
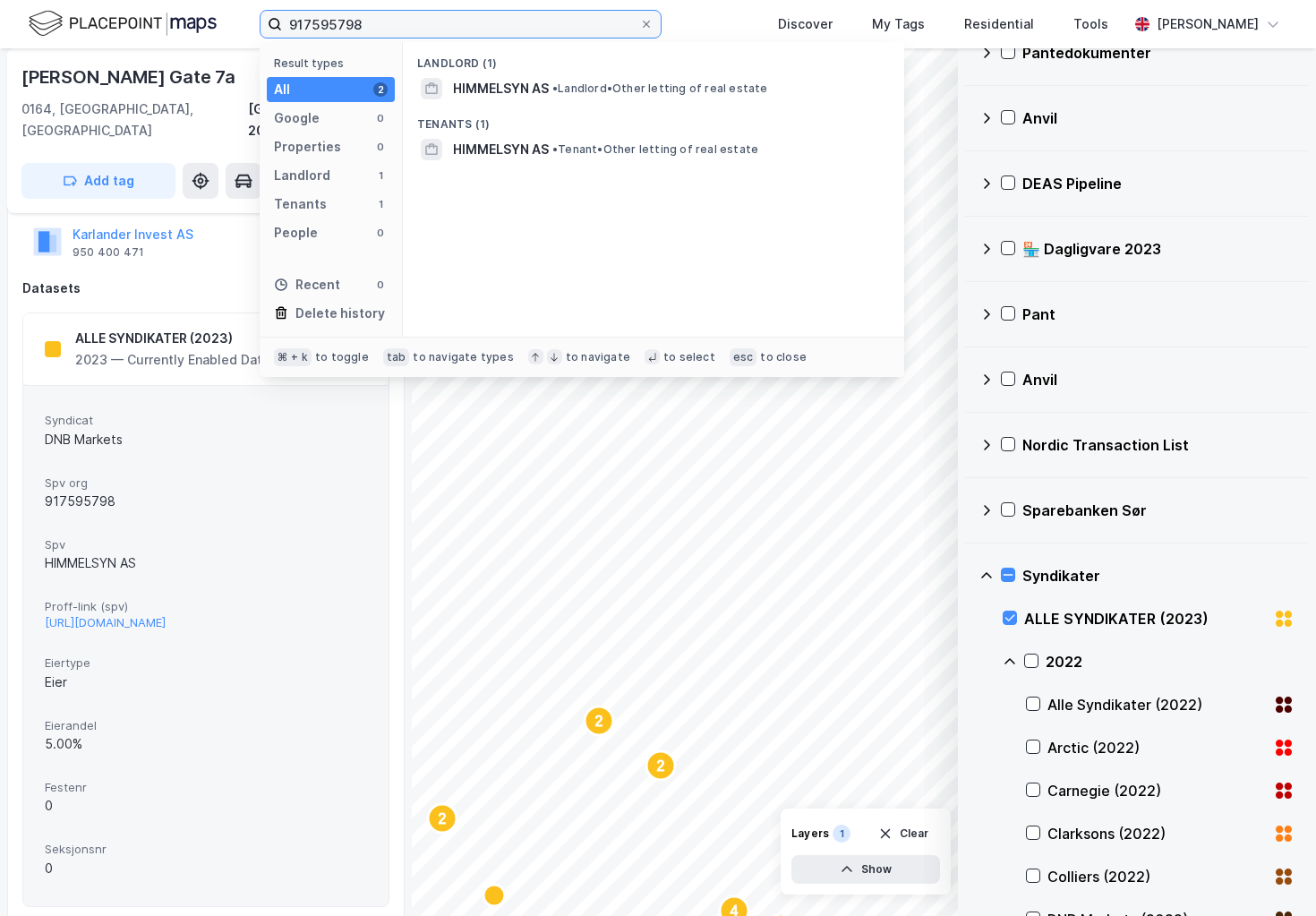
type input "917595798"
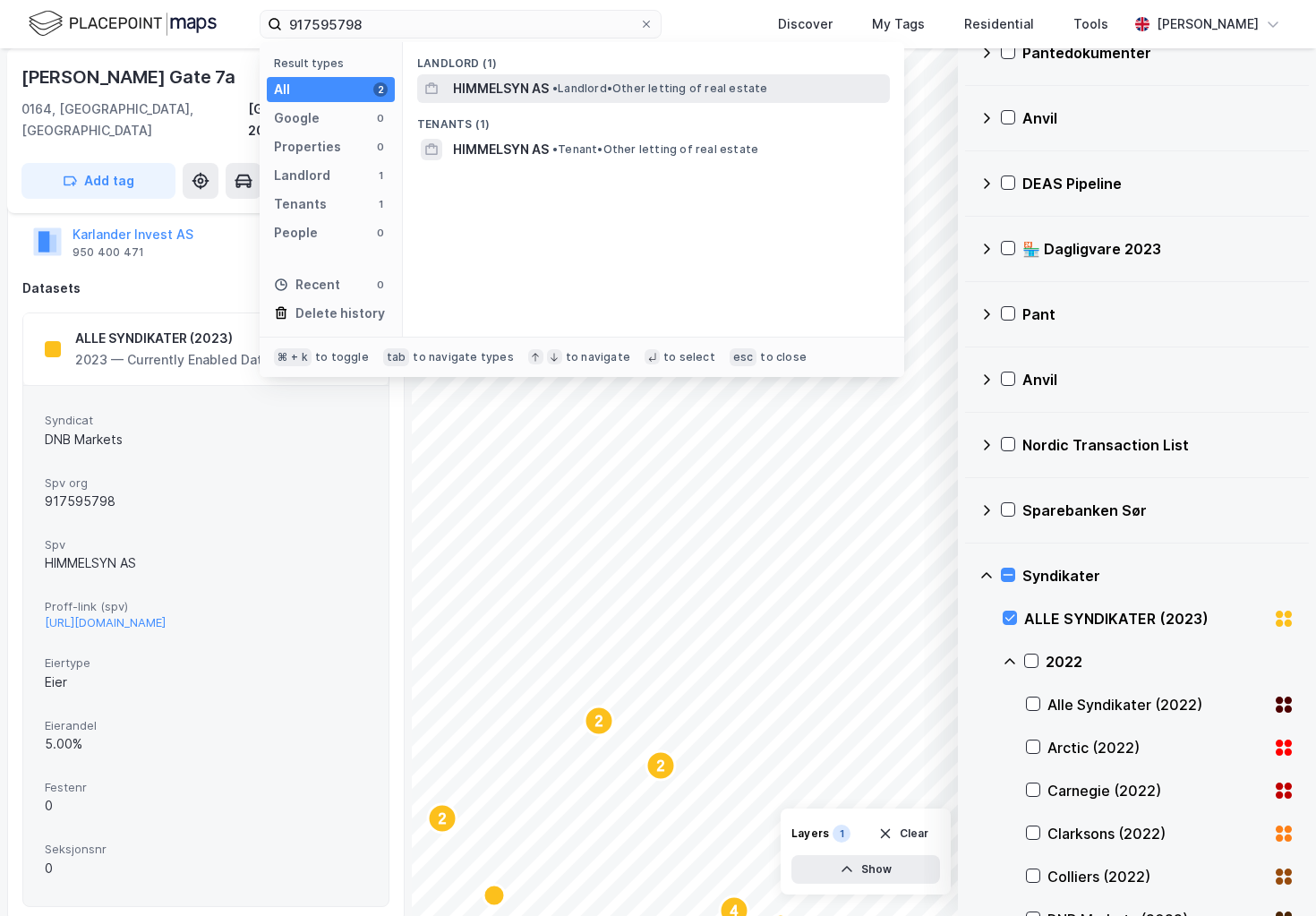
click at [553, 89] on span "•" at bounding box center [554, 88] width 6 height 14
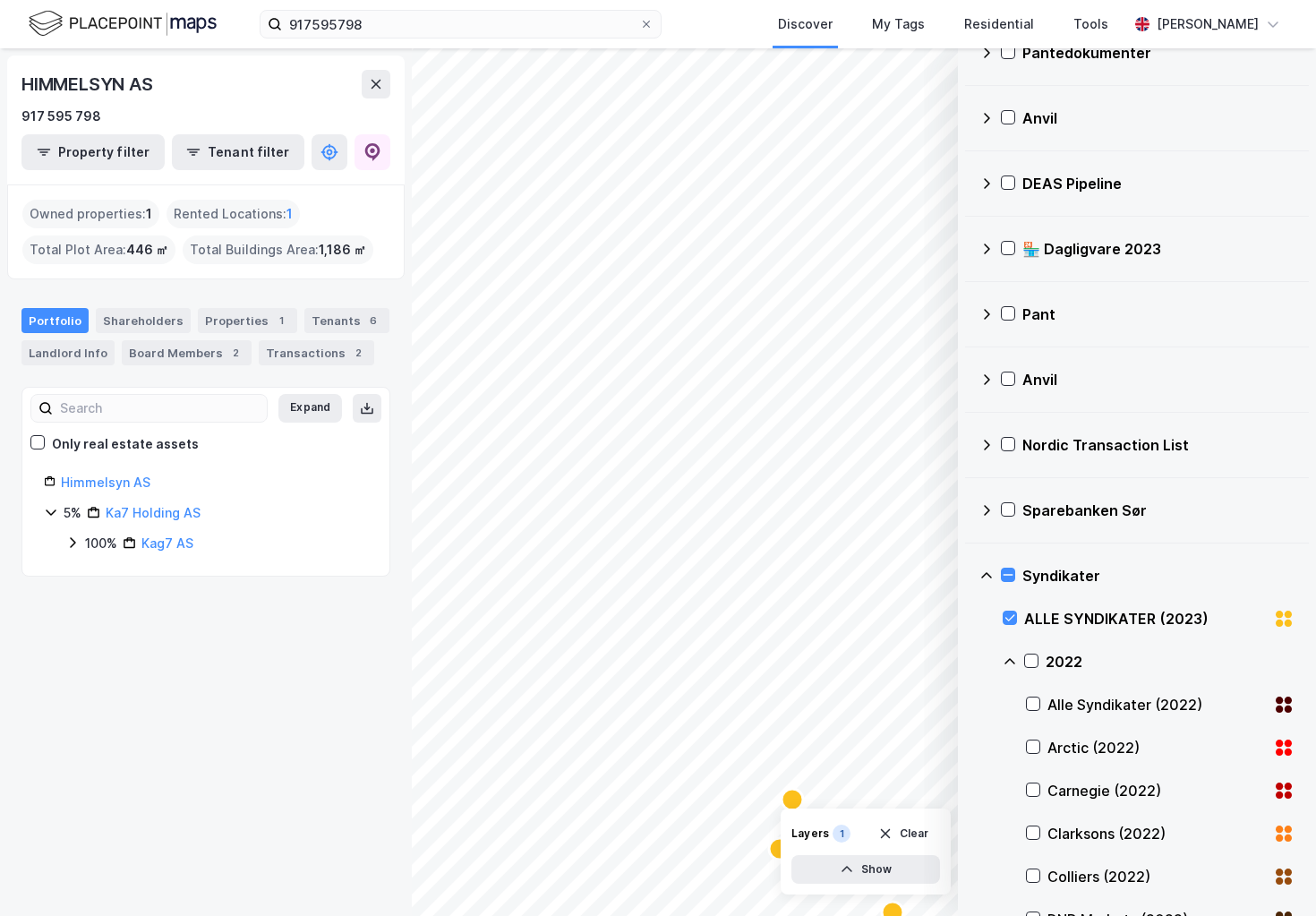
click at [63, 537] on div "5% Ka7 Holding AS 100% Kag7 AS" at bounding box center [205, 528] width 324 height 52
click at [79, 537] on icon at bounding box center [72, 542] width 14 height 14
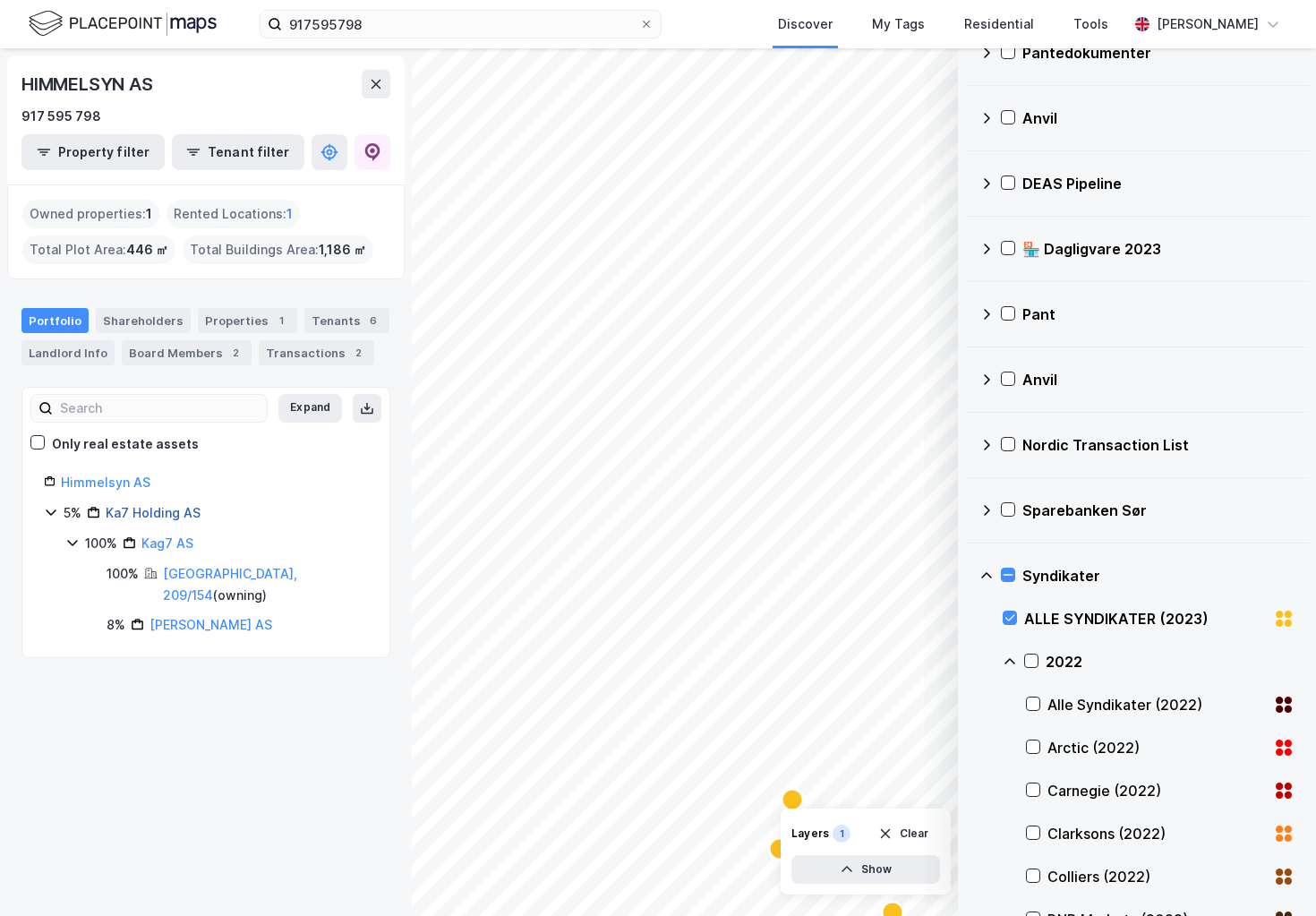
click at [181, 508] on link "Ka7 Holding AS" at bounding box center [152, 512] width 95 height 15
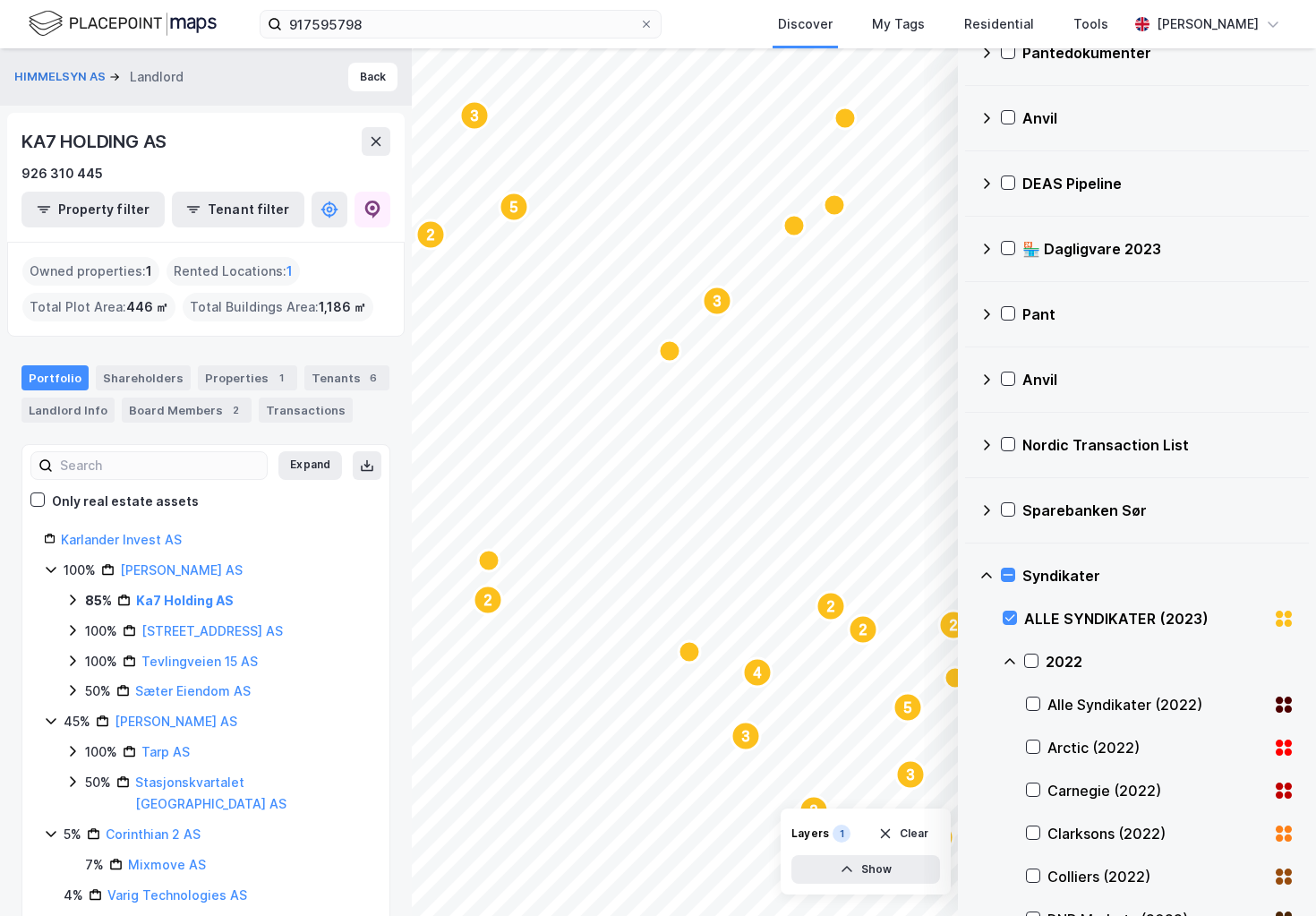
click at [1021, 617] on div "ALLE SYNDIKATER (2023)" at bounding box center [1149, 618] width 292 height 43
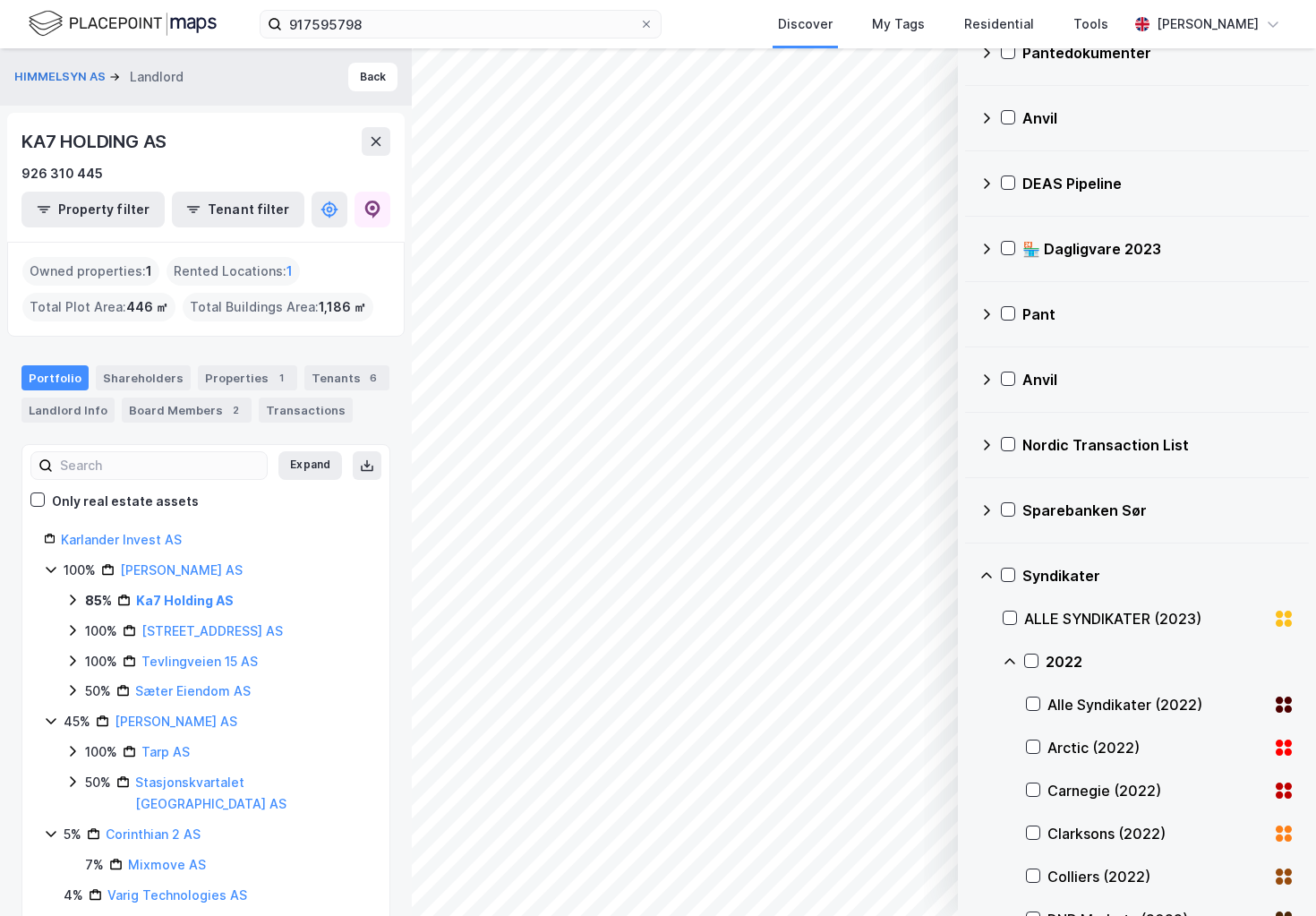
click at [1008, 661] on icon at bounding box center [1009, 661] width 14 height 14
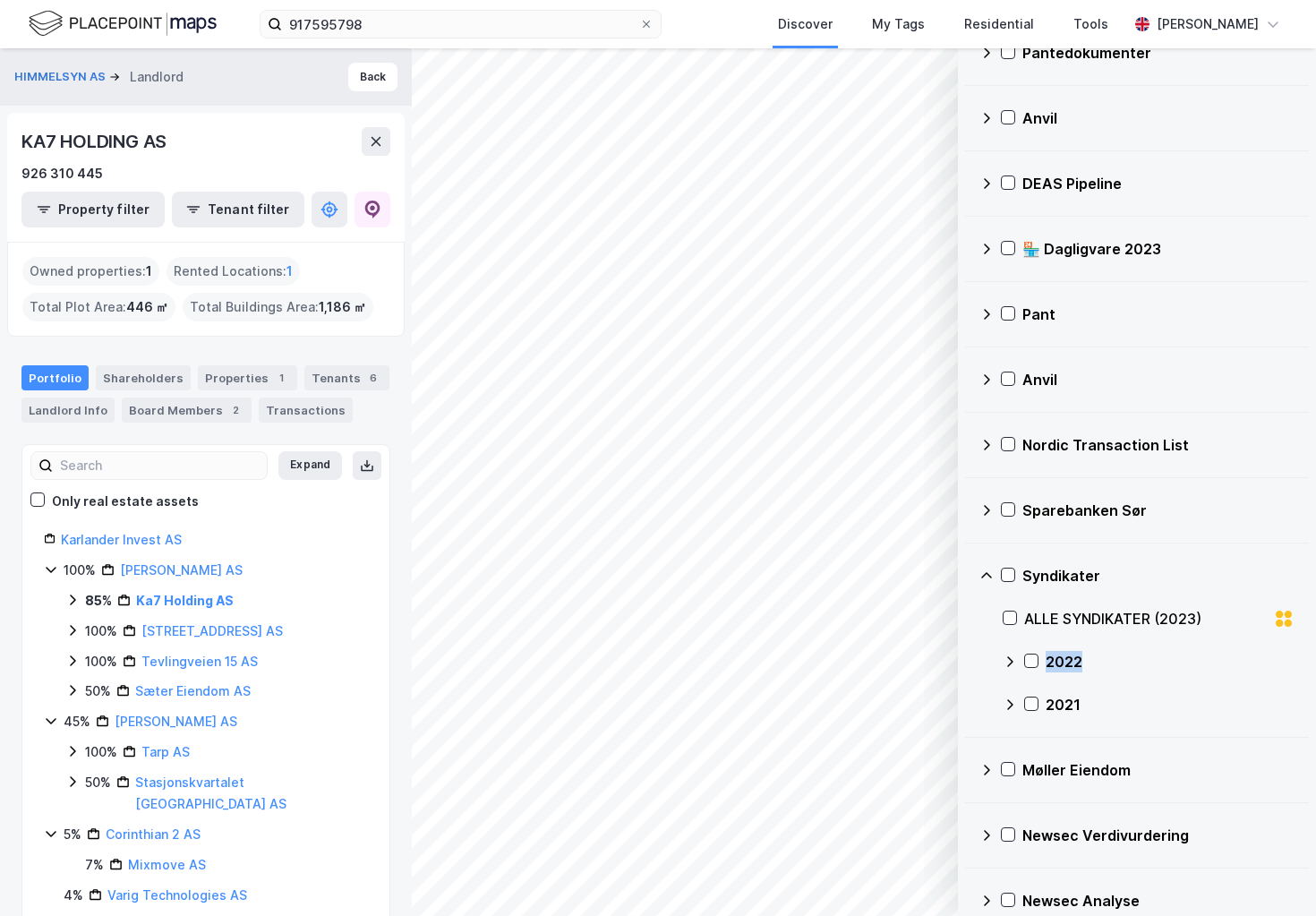
click at [1008, 661] on icon at bounding box center [1009, 661] width 14 height 14
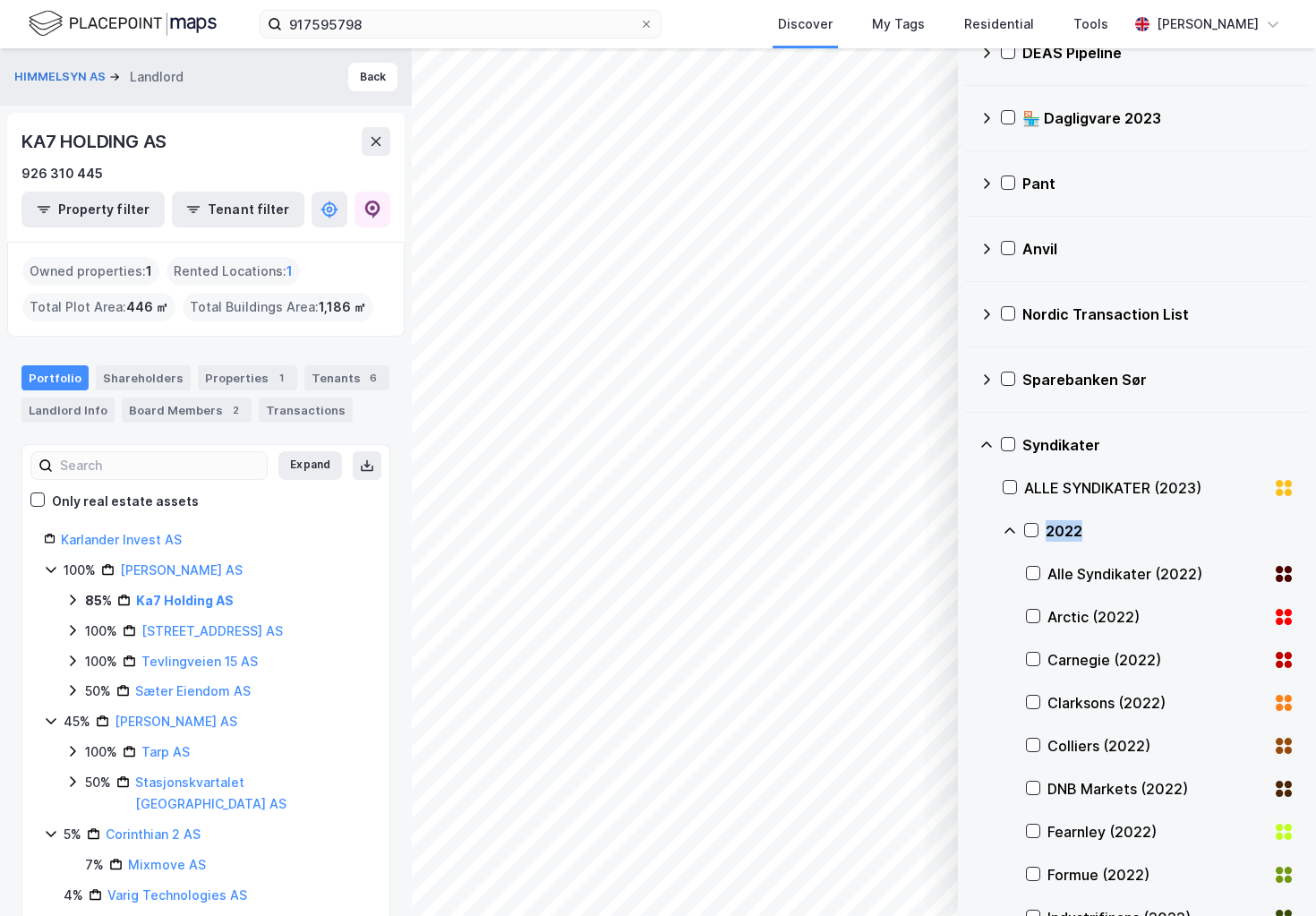
scroll to position [521, 0]
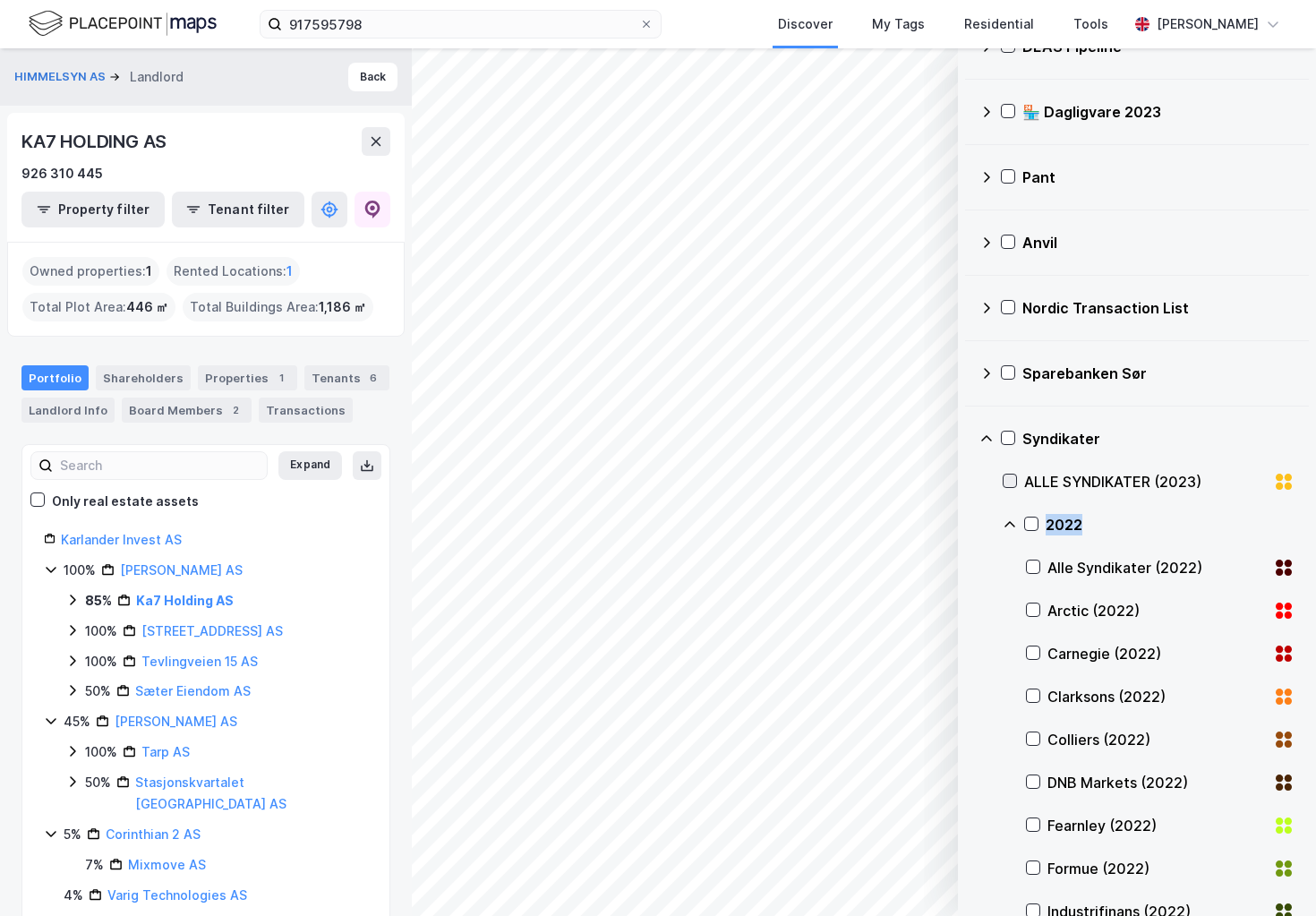
click at [1012, 484] on icon at bounding box center [1010, 481] width 13 height 13
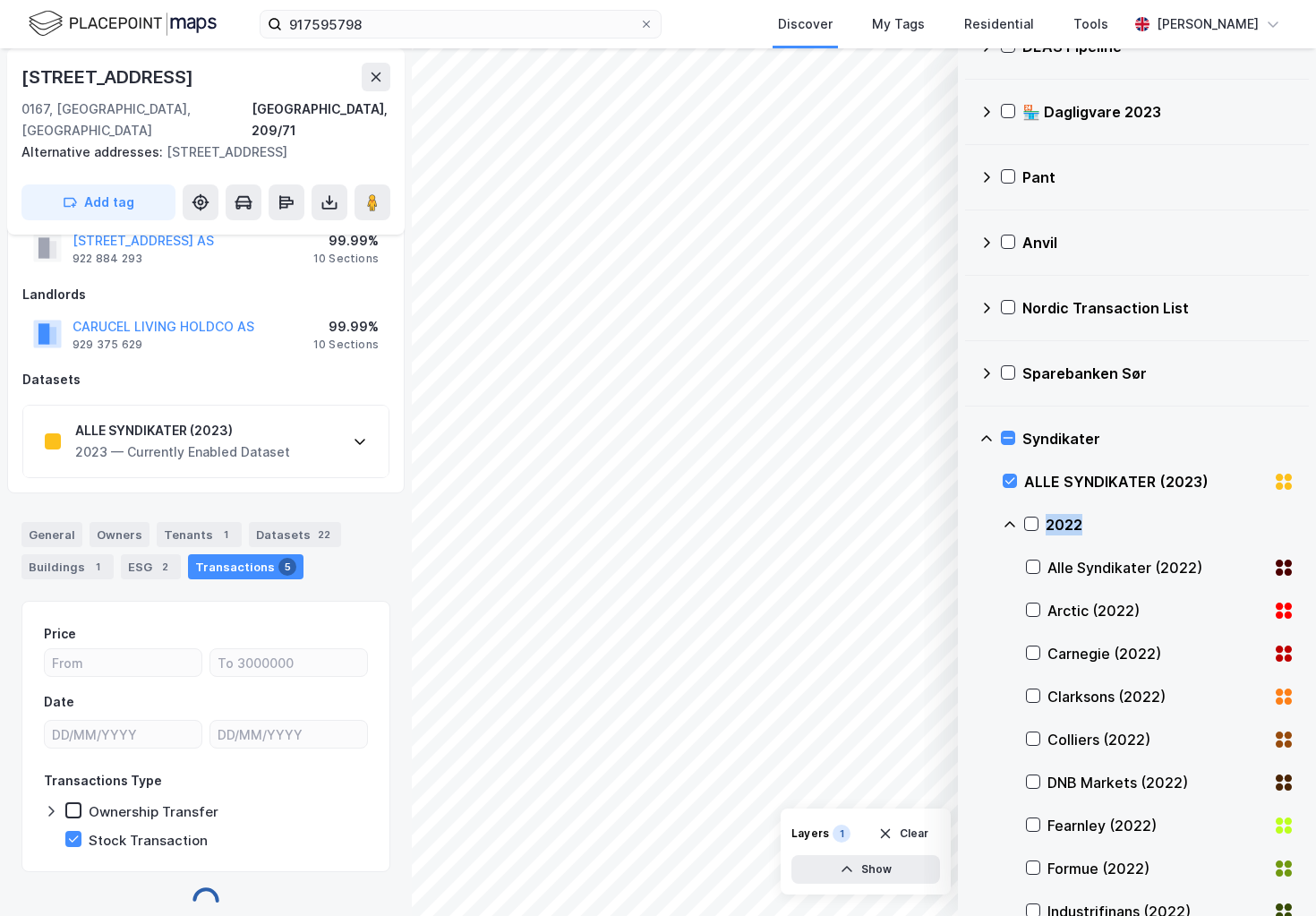
scroll to position [59, 0]
click at [269, 464] on div "Title Holders HEGDEHAUGSVEIEN 12 AS 922 884 293 99.99% 10 Sections Landlords CA…" at bounding box center [206, 338] width 397 height 311
click at [284, 441] on div "2023 — Currently Enabled Dataset" at bounding box center [182, 451] width 214 height 21
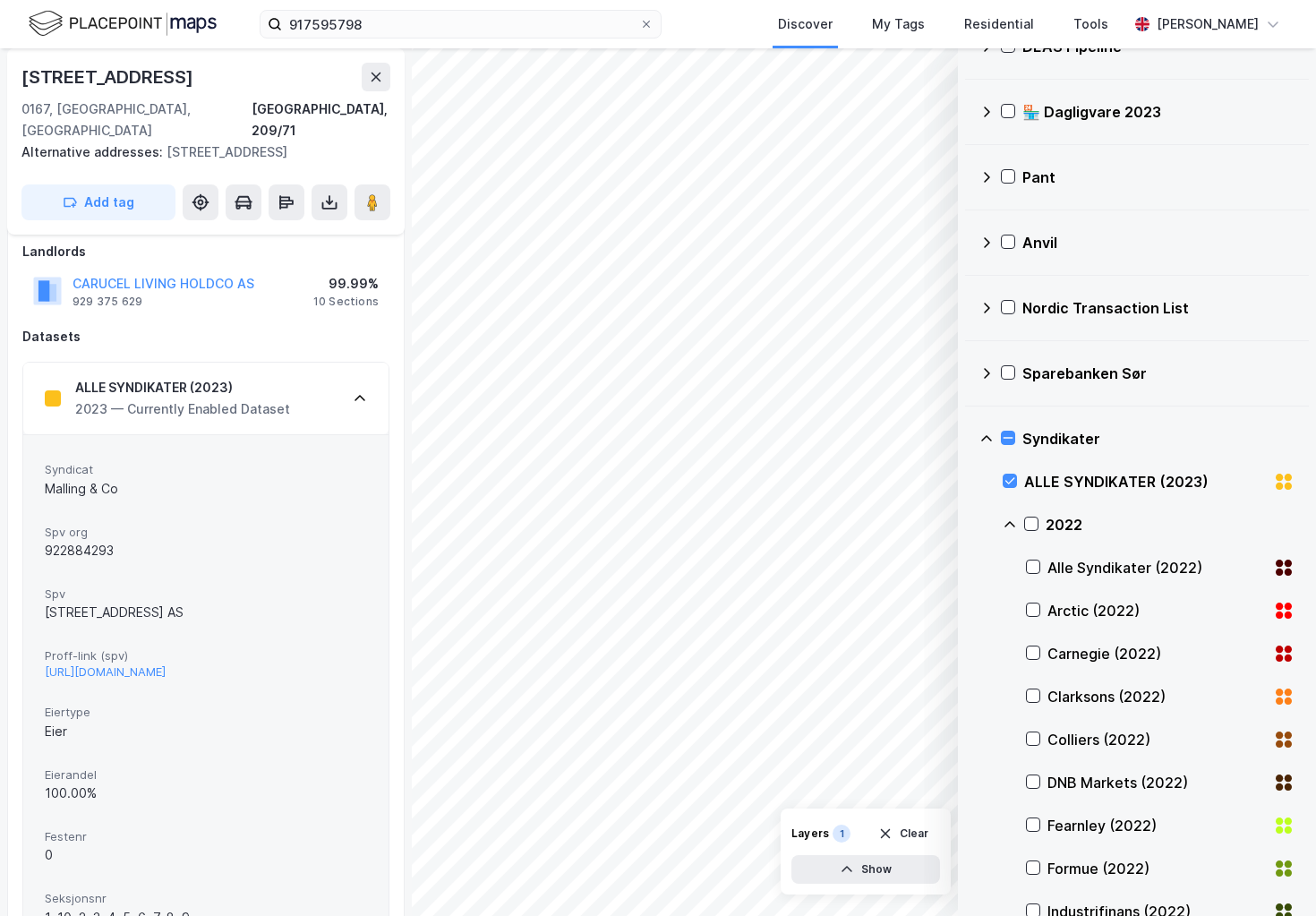
scroll to position [99, 0]
click at [1190, 559] on div "Alle Syndikater (2022)" at bounding box center [1156, 567] width 218 height 21
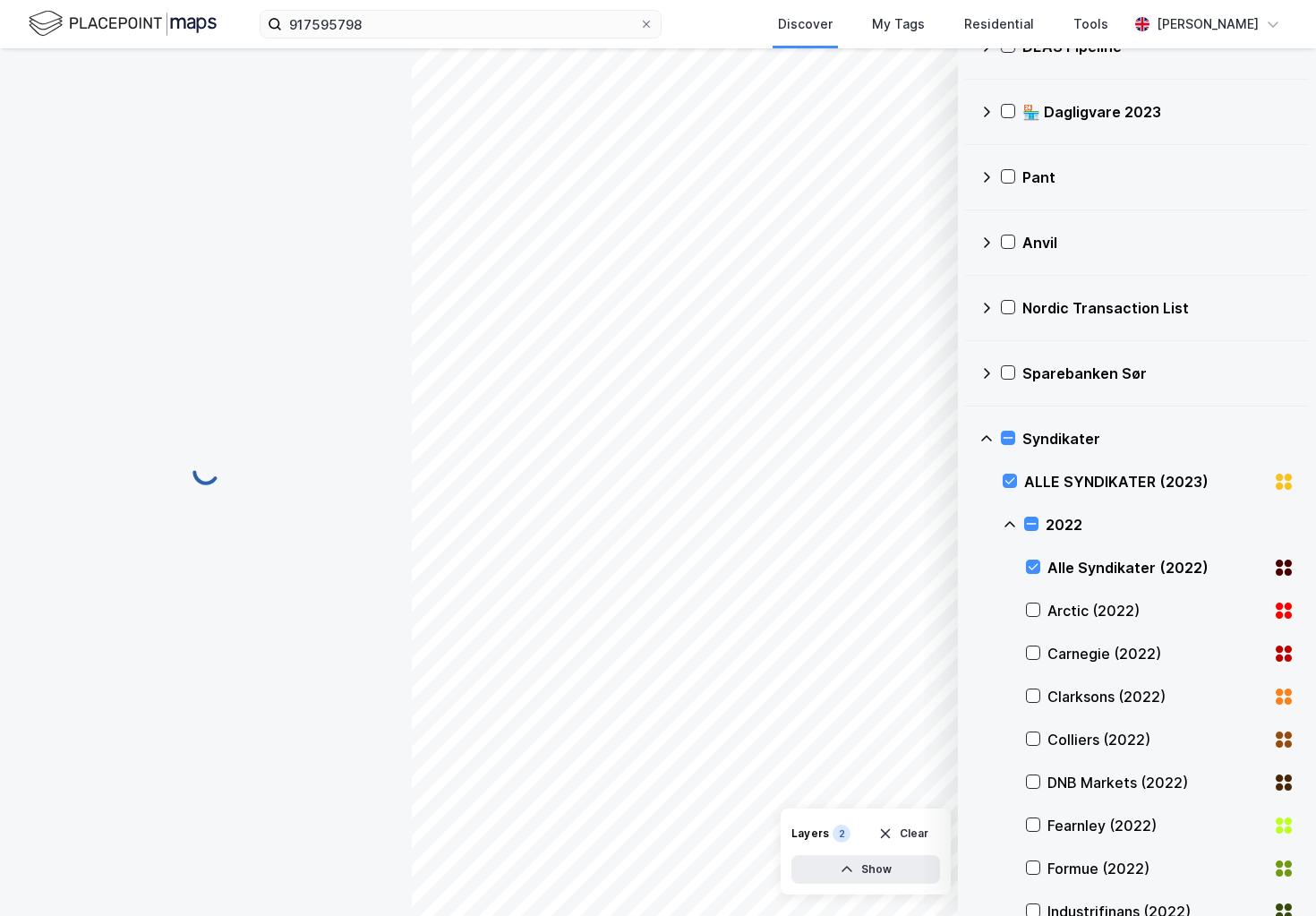
click at [1175, 564] on div "Alle Syndikater (2022)" at bounding box center [1156, 567] width 218 height 21
click at [1089, 623] on div "Arctic (2022)" at bounding box center [1160, 610] width 269 height 43
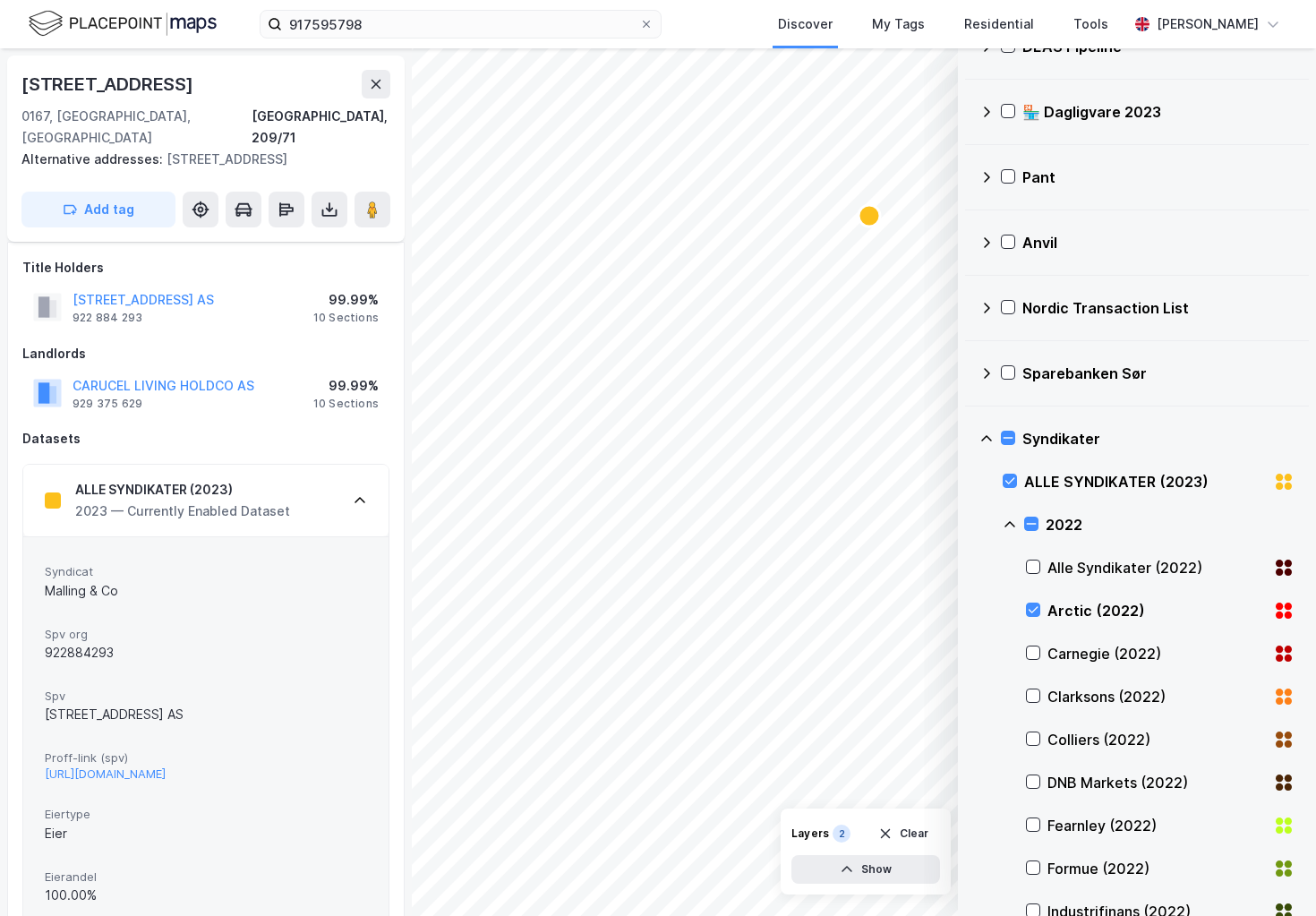
scroll to position [99, 0]
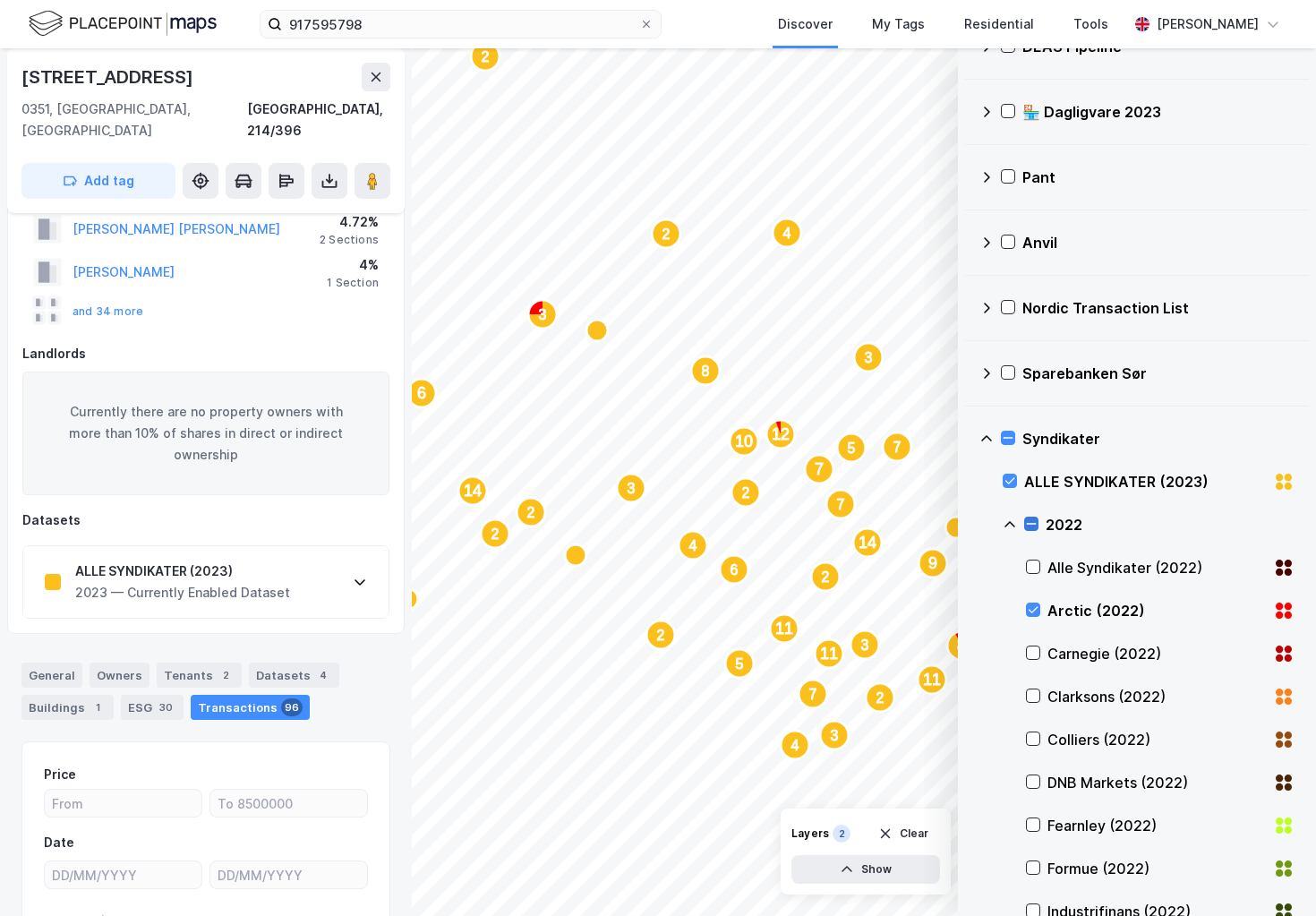
click at [1036, 519] on icon at bounding box center [1031, 524] width 13 height 13
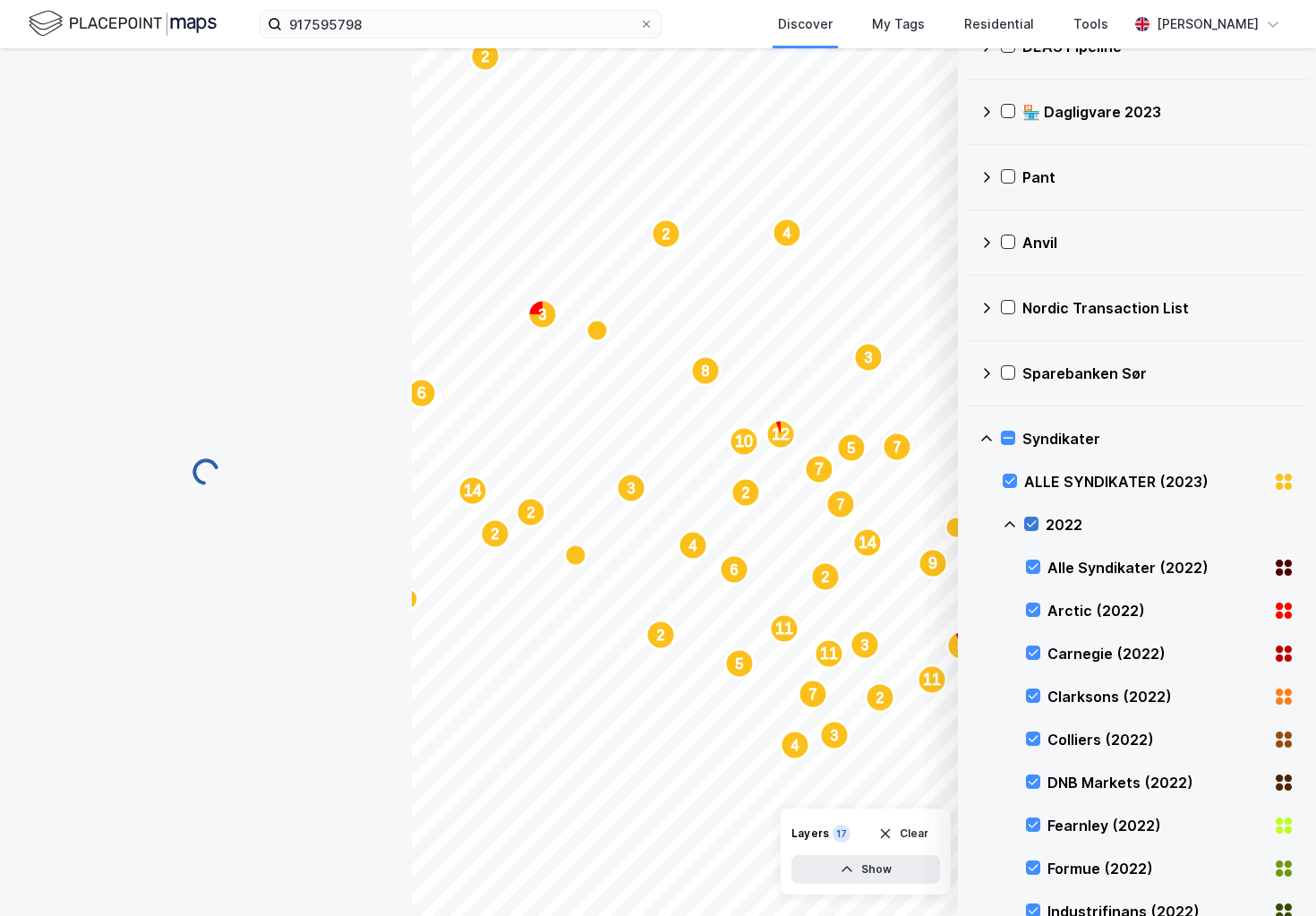
click at [1005, 471] on div "ALLE SYNDIKATER (2023)" at bounding box center [1149, 482] width 292 height 43
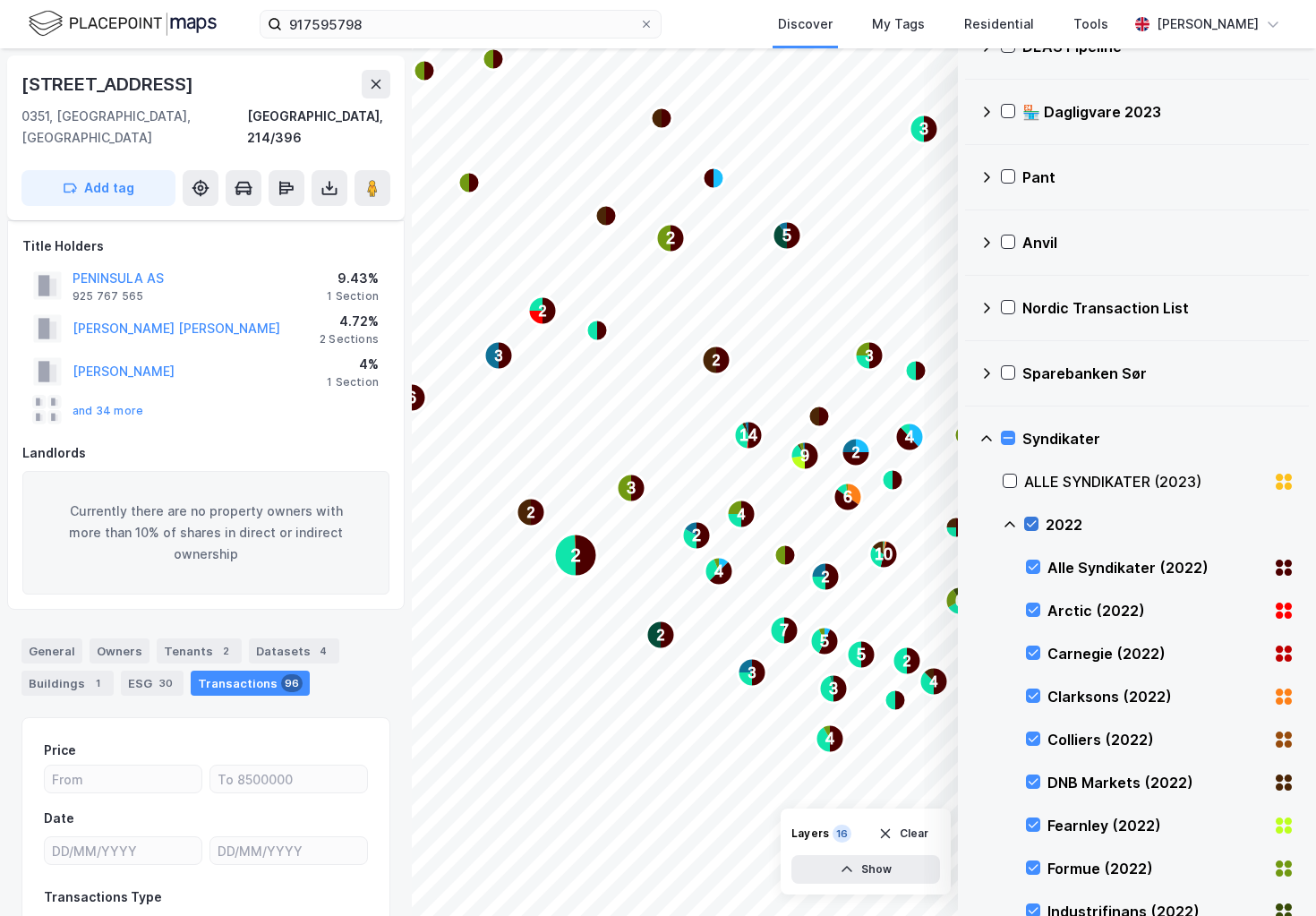
click at [1034, 519] on icon at bounding box center [1031, 524] width 13 height 13
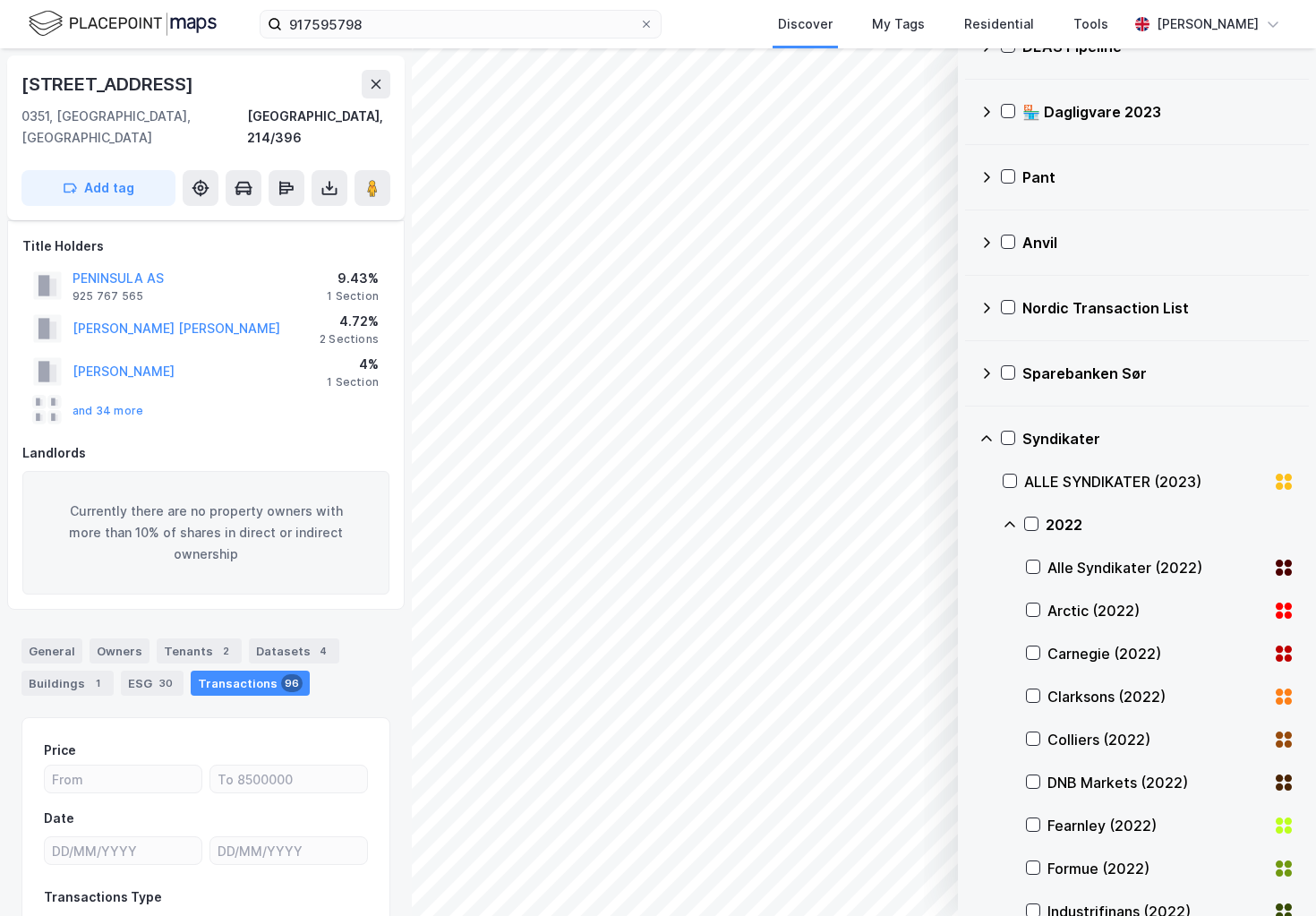
click at [262, 284] on div "Datasets Visualise data in the map. Statistics External datasets Energy & Physi…" at bounding box center [658, 482] width 1316 height 867
click at [369, 92] on button at bounding box center [375, 84] width 29 height 29
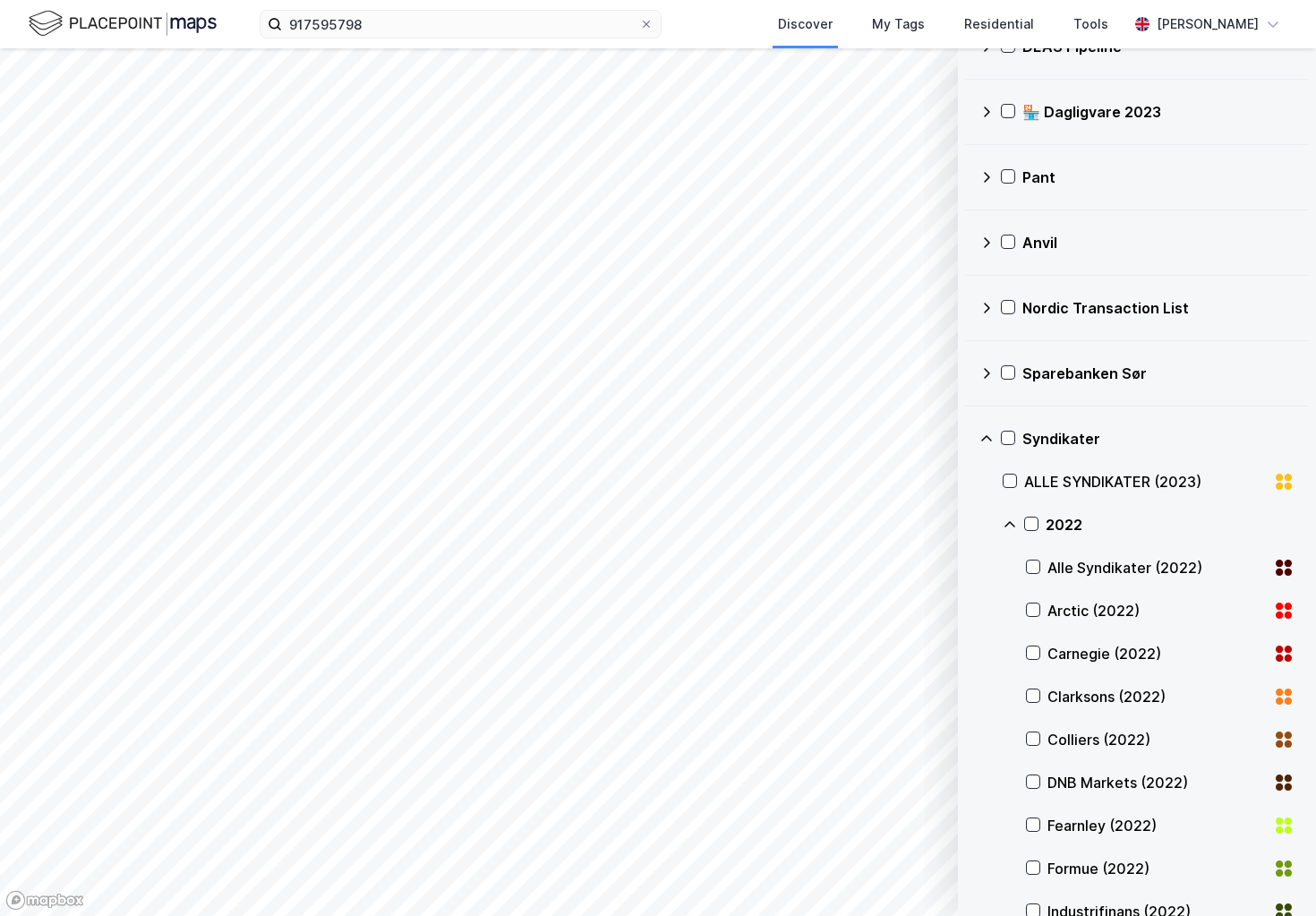
click at [1042, 610] on div "Arctic (2022)" at bounding box center [1160, 610] width 269 height 43
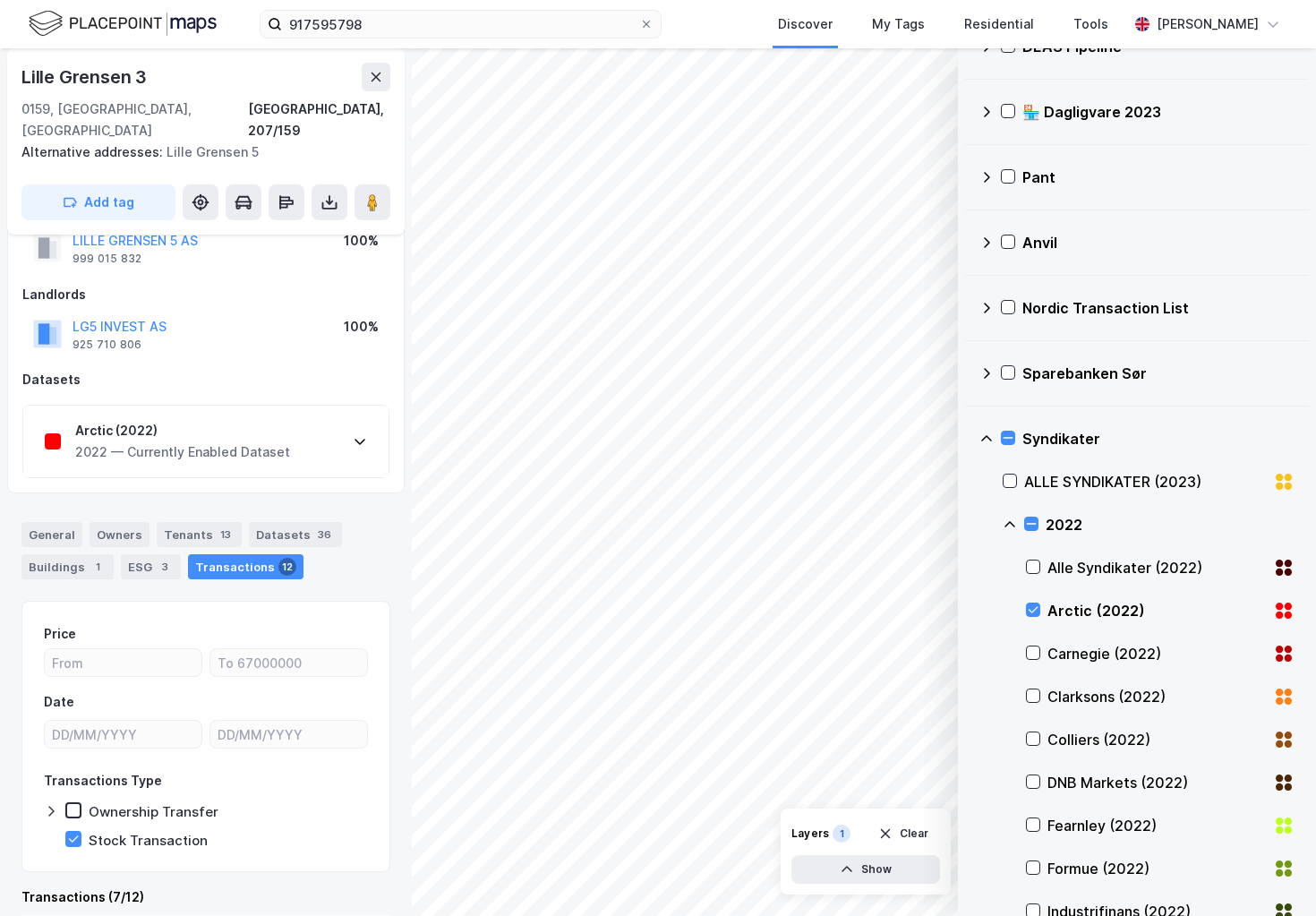
scroll to position [59, 0]
click at [201, 441] on div "2022 — Currently Enabled Dataset" at bounding box center [182, 451] width 214 height 21
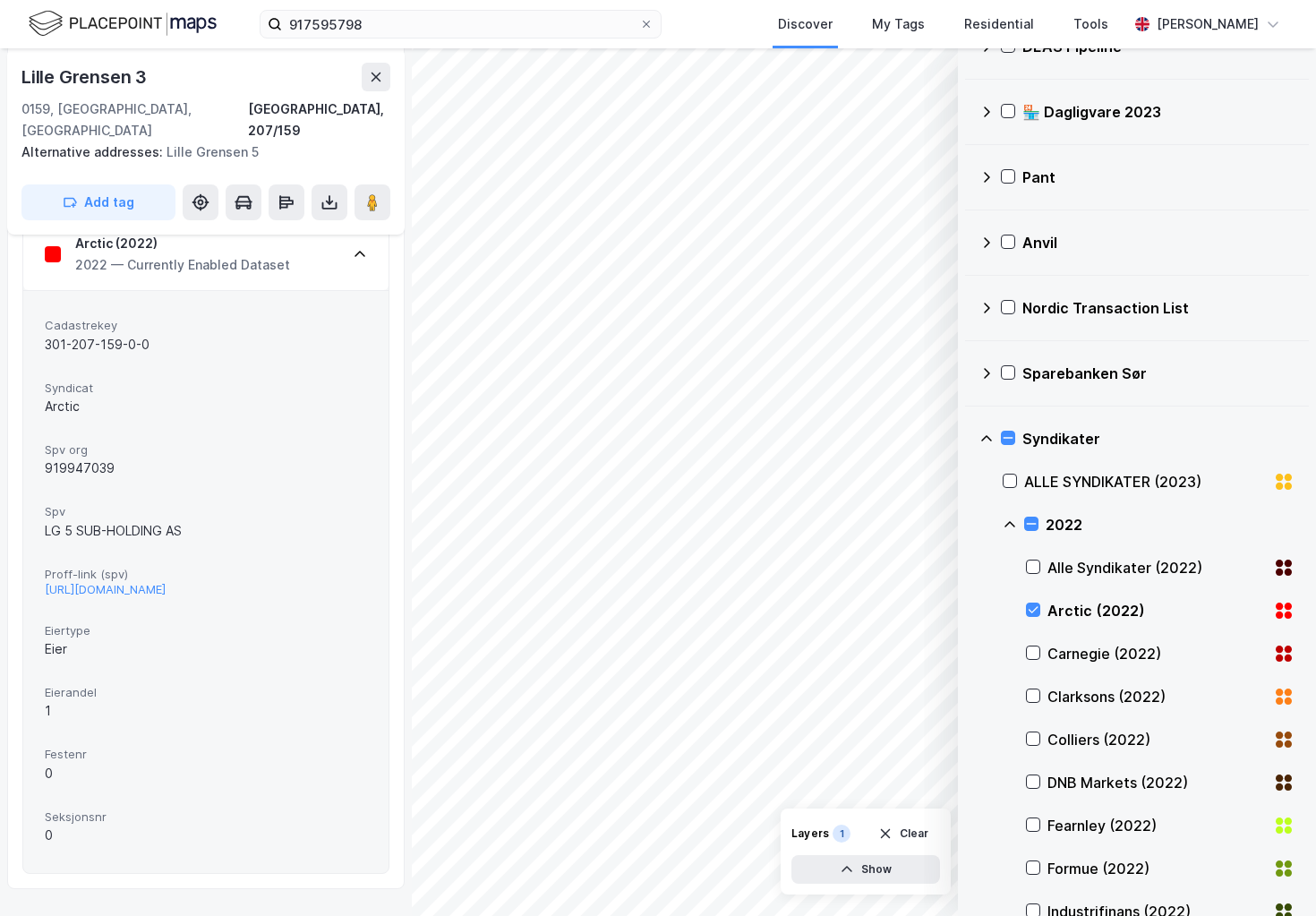
scroll to position [200, 0]
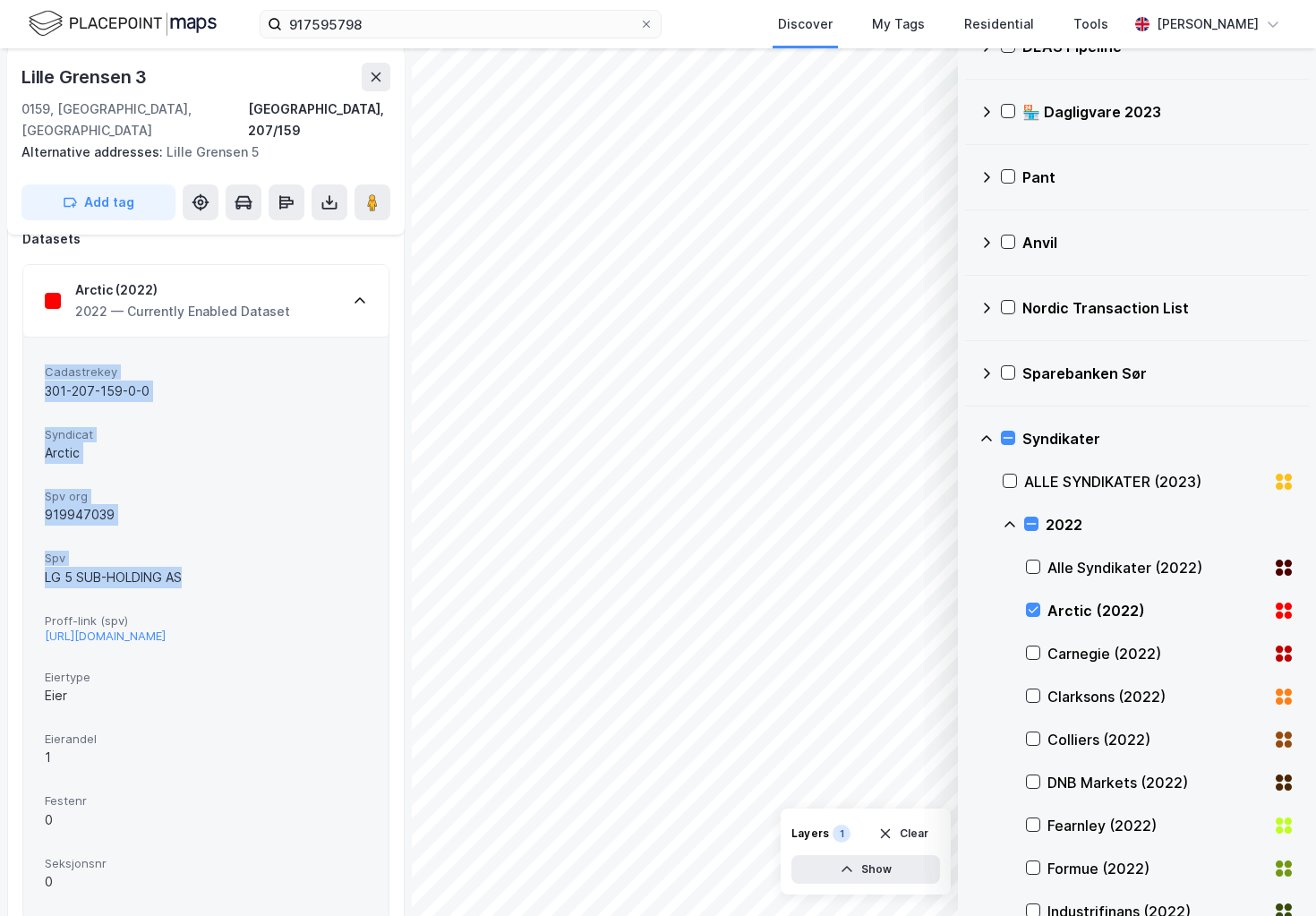
drag, startPoint x: 213, startPoint y: 562, endPoint x: 21, endPoint y: 354, distance: 283.1
click at [21, 354] on div "Title Holders LILLE GRENSEN 5 AS 999 015 832 100% Landlords LG5 INVEST AS 925 7…" at bounding box center [206, 489] width 397 height 893
click at [43, 355] on div "Cadastrekey 301-207-159-0-0 Syndicat Arctic Spv org 919947039 Spv LG 5 SUB-HOLD…" at bounding box center [205, 628] width 365 height 582
drag, startPoint x: 43, startPoint y: 355, endPoint x: 216, endPoint y: 489, distance: 218.8
click at [218, 493] on div "Cadastrekey 301-207-159-0-0 Syndicat Arctic Spv org 919947039 Spv LG 5 SUB-HOLD…" at bounding box center [205, 628] width 365 height 582
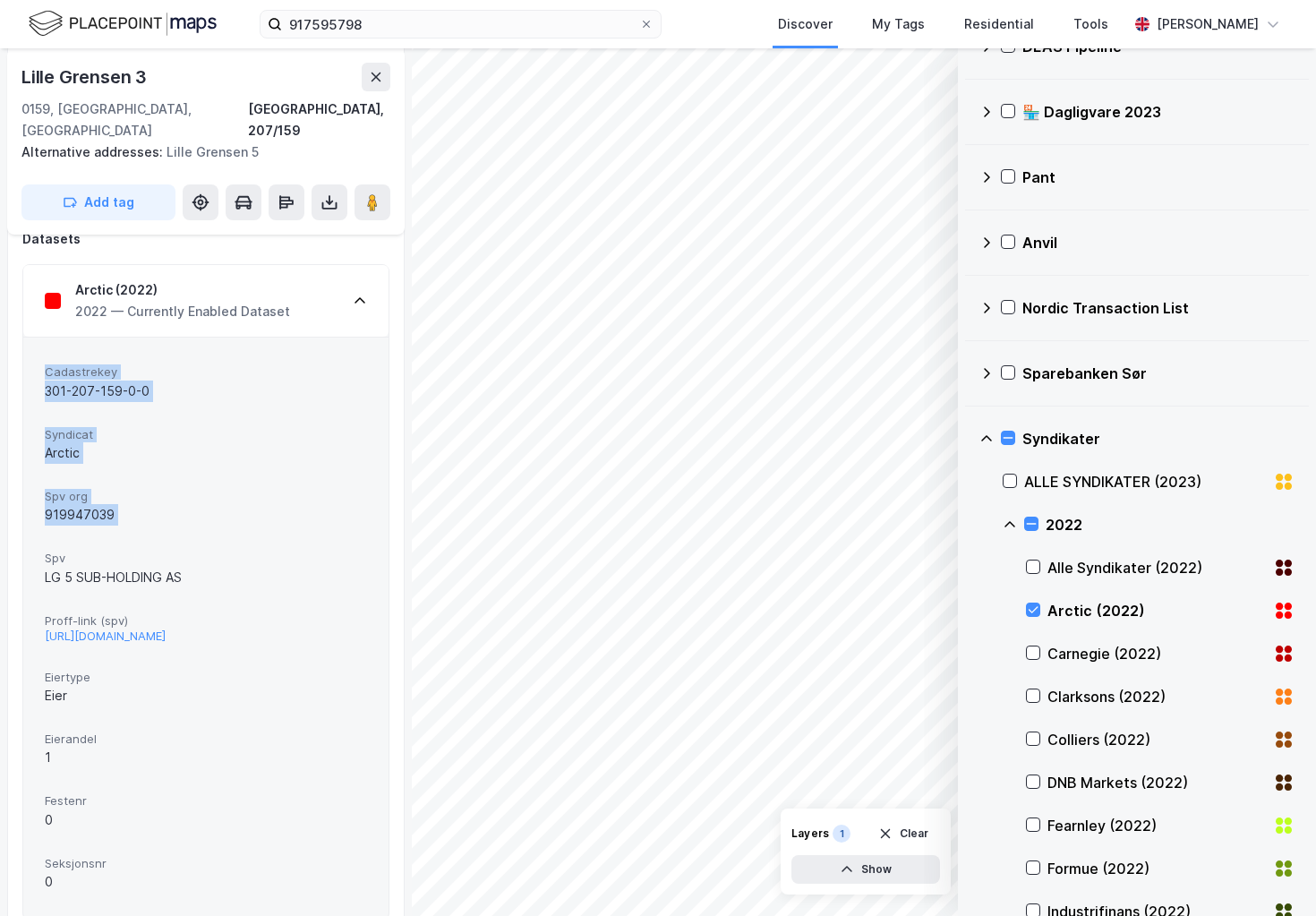
click at [216, 504] on div "919947039" at bounding box center [205, 514] width 323 height 21
click at [214, 551] on span "Spv" at bounding box center [205, 558] width 323 height 15
click at [203, 567] on div "LG 5 SUB-HOLDING AS" at bounding box center [205, 577] width 323 height 21
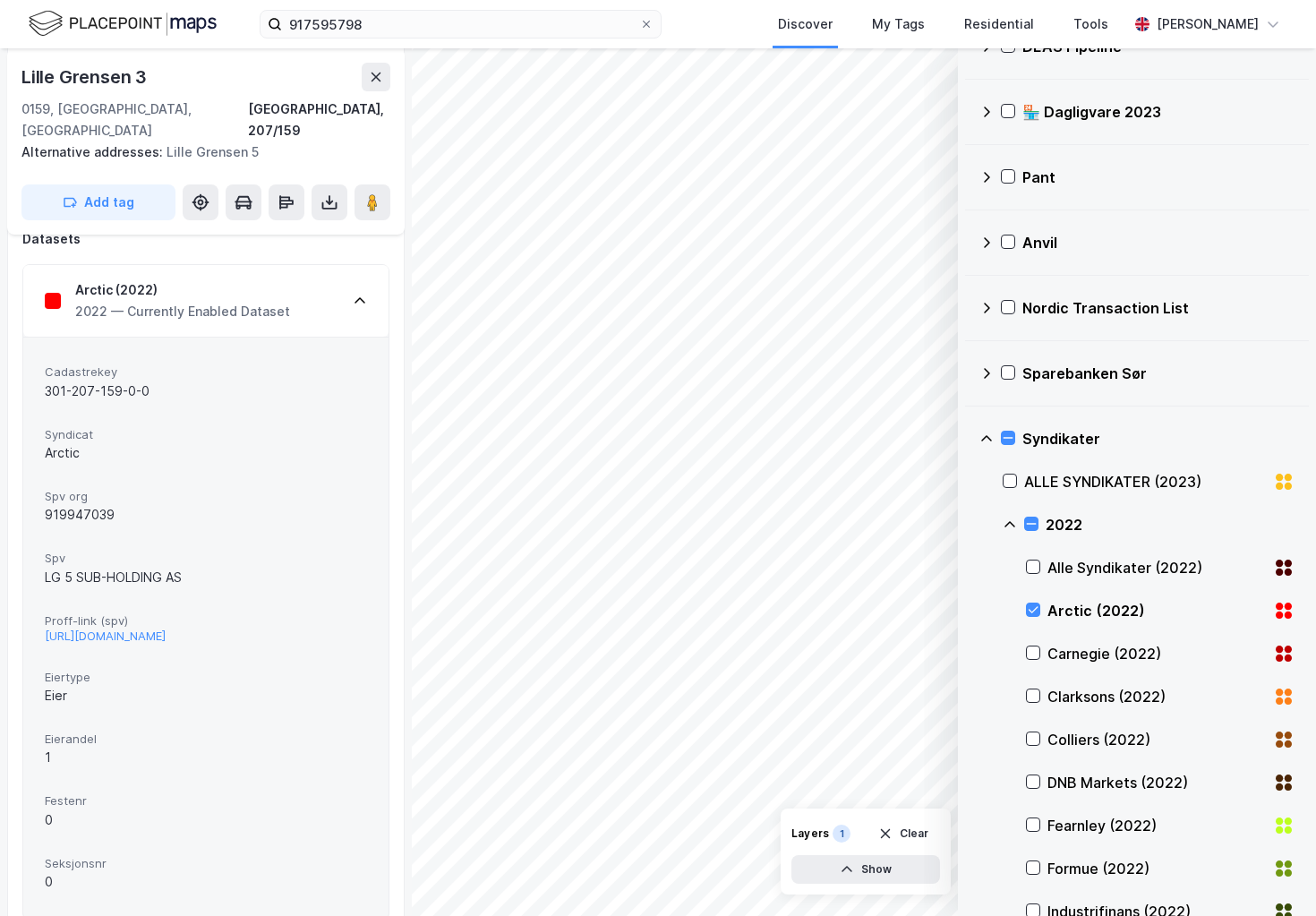
click at [203, 567] on div "LG 5 SUB-HOLDING AS" at bounding box center [205, 577] width 323 height 21
copy div "LG 5 SUB-HOLDING AS"
click at [94, 504] on div "919947039" at bounding box center [205, 514] width 323 height 21
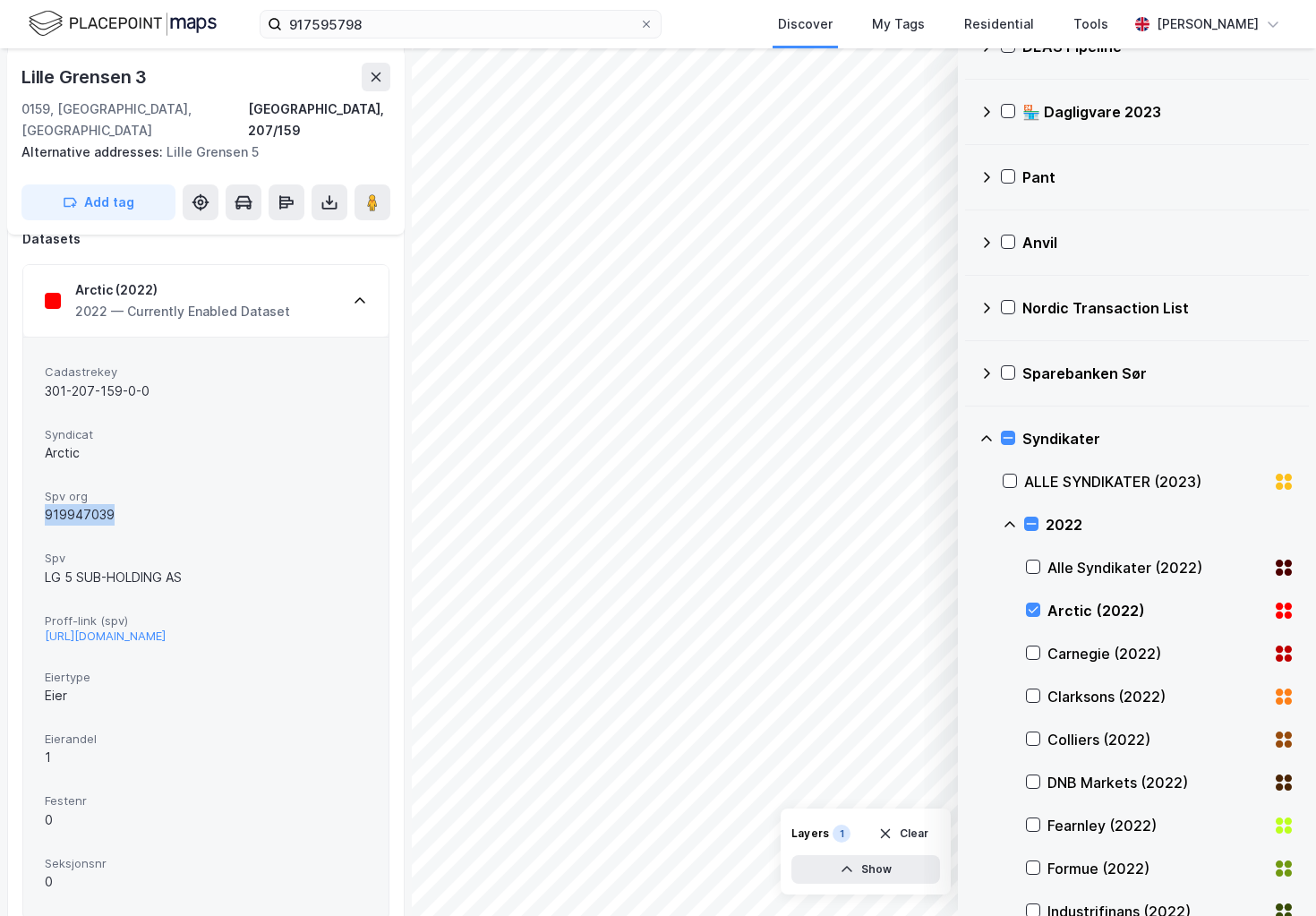
copy div "919947039"
click at [251, 545] on div "Spv LG 5 SUB-HOLDING AS" at bounding box center [205, 568] width 323 height 47
